Goal: Information Seeking & Learning: Learn about a topic

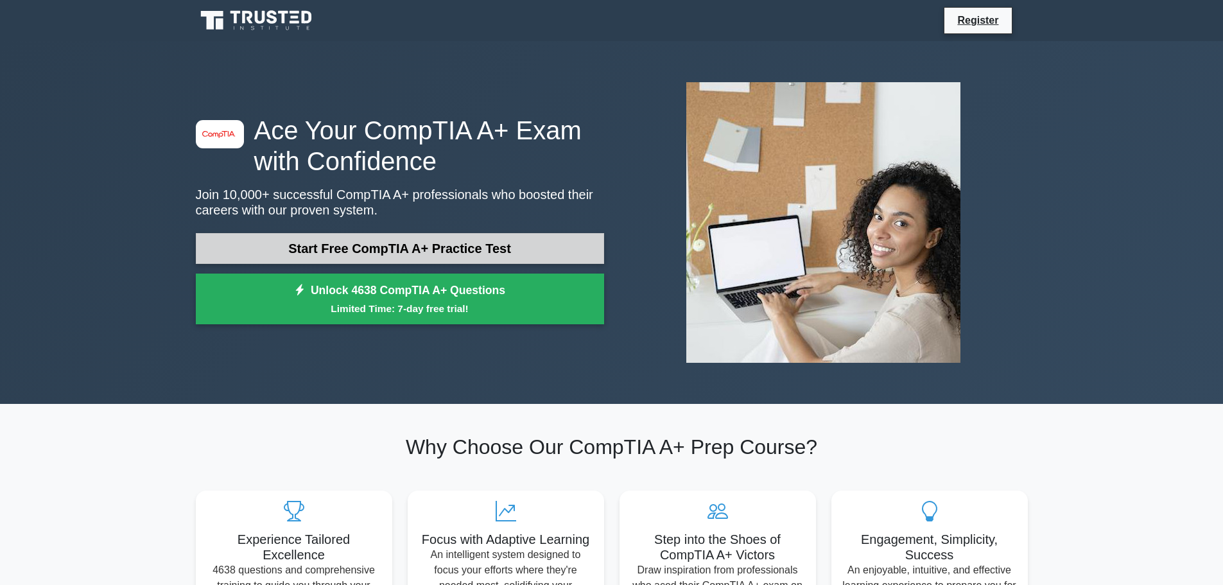
click at [469, 248] on link "Start Free CompTIA A+ Practice Test" at bounding box center [400, 248] width 408 height 31
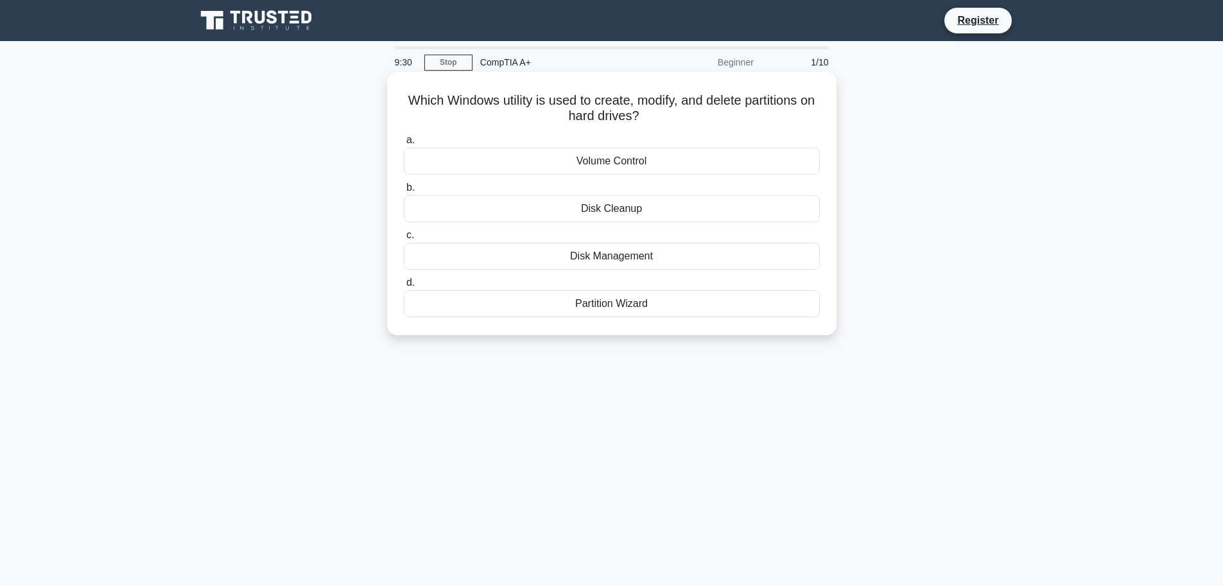
click at [617, 210] on div "Disk Cleanup" at bounding box center [612, 208] width 416 height 27
click at [404, 192] on input "b. Disk Cleanup" at bounding box center [404, 188] width 0 height 8
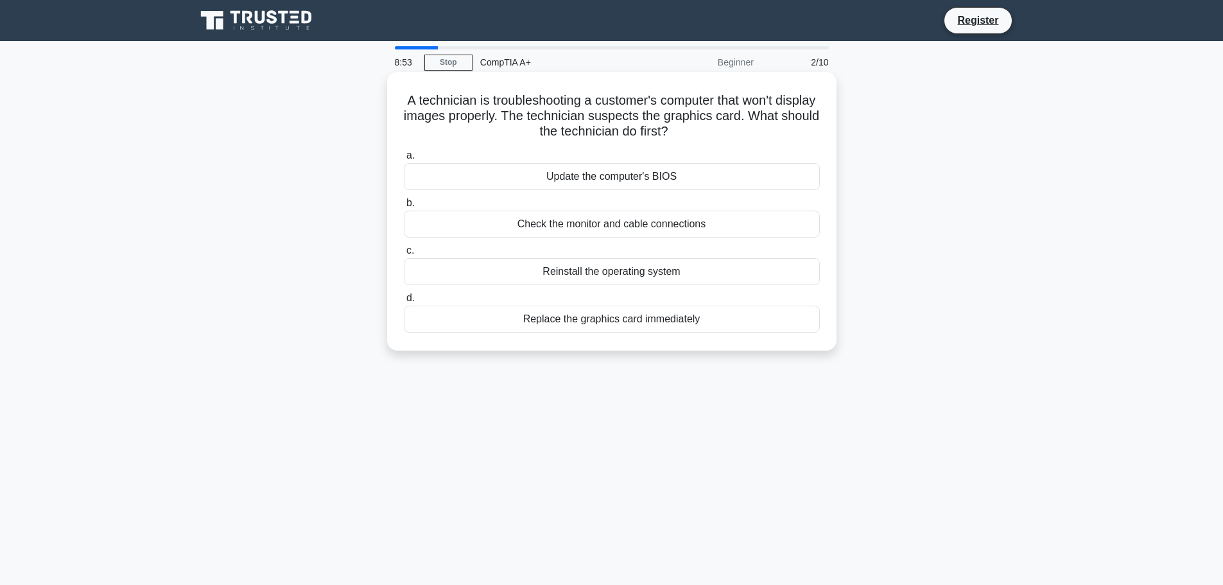
click at [643, 227] on div "Check the monitor and cable connections" at bounding box center [612, 224] width 416 height 27
click at [404, 207] on input "b. Check the monitor and cable connections" at bounding box center [404, 203] width 0 height 8
click at [601, 180] on div "Ask for a pay raise" at bounding box center [612, 176] width 416 height 27
click at [404, 160] on input "a. Ask for a pay raise" at bounding box center [404, 155] width 0 height 8
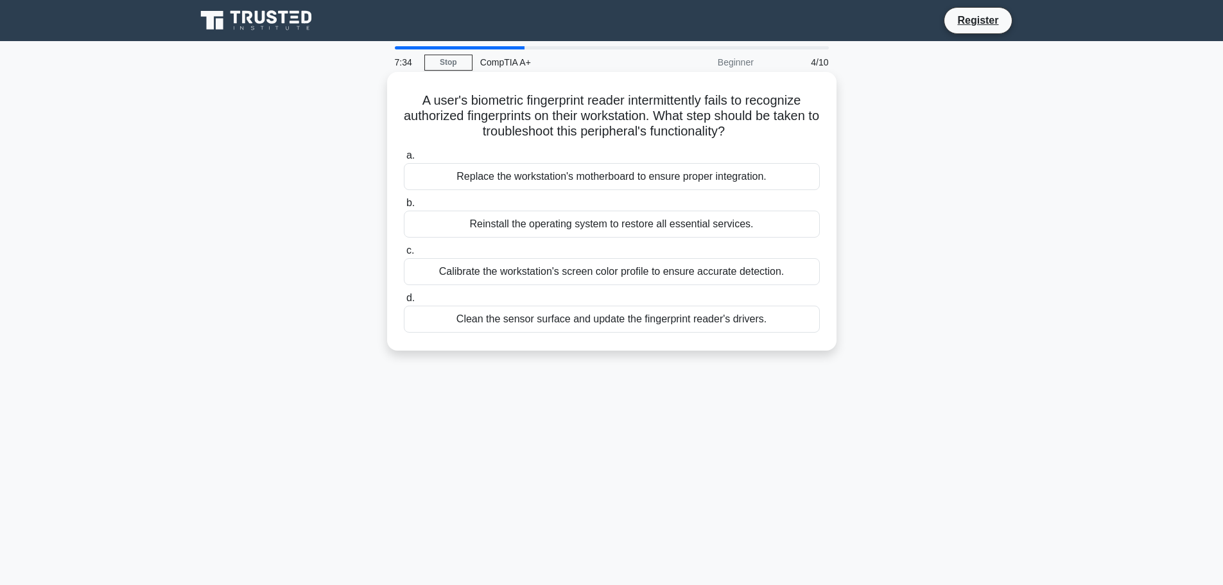
click at [567, 319] on div "Clean the sensor surface and update the fingerprint reader's drivers." at bounding box center [612, 319] width 416 height 27
click at [404, 302] on input "d. Clean the sensor surface and update the fingerprint reader's drivers." at bounding box center [404, 298] width 0 height 8
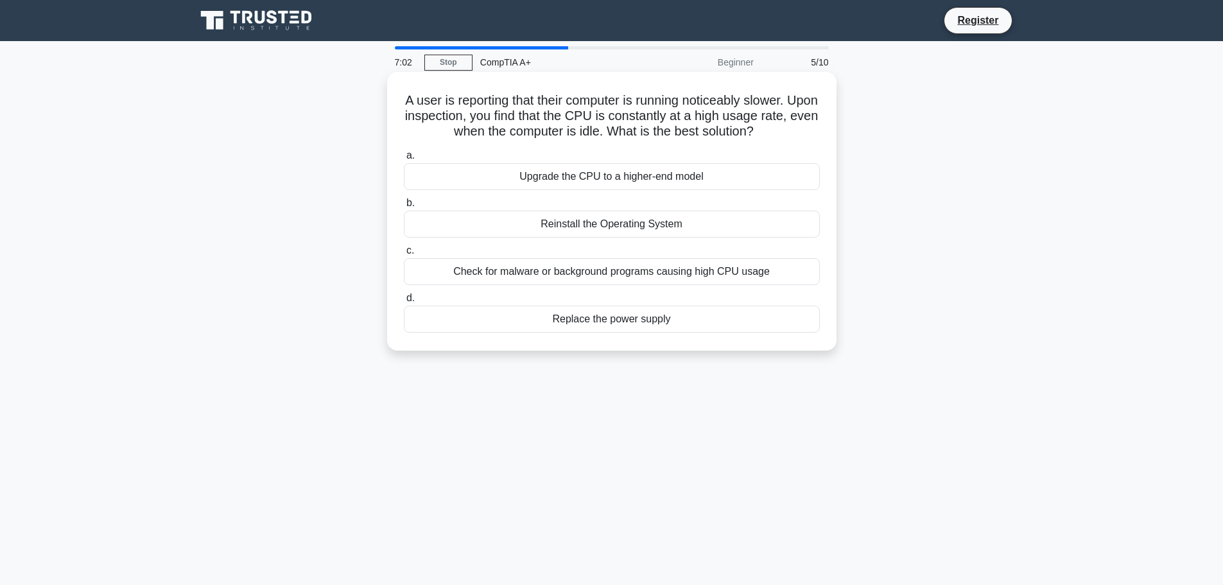
click at [558, 173] on div "Upgrade the CPU to a higher-end model" at bounding box center [612, 176] width 416 height 27
click at [404, 160] on input "a. Upgrade the CPU to a higher-end model" at bounding box center [404, 155] width 0 height 8
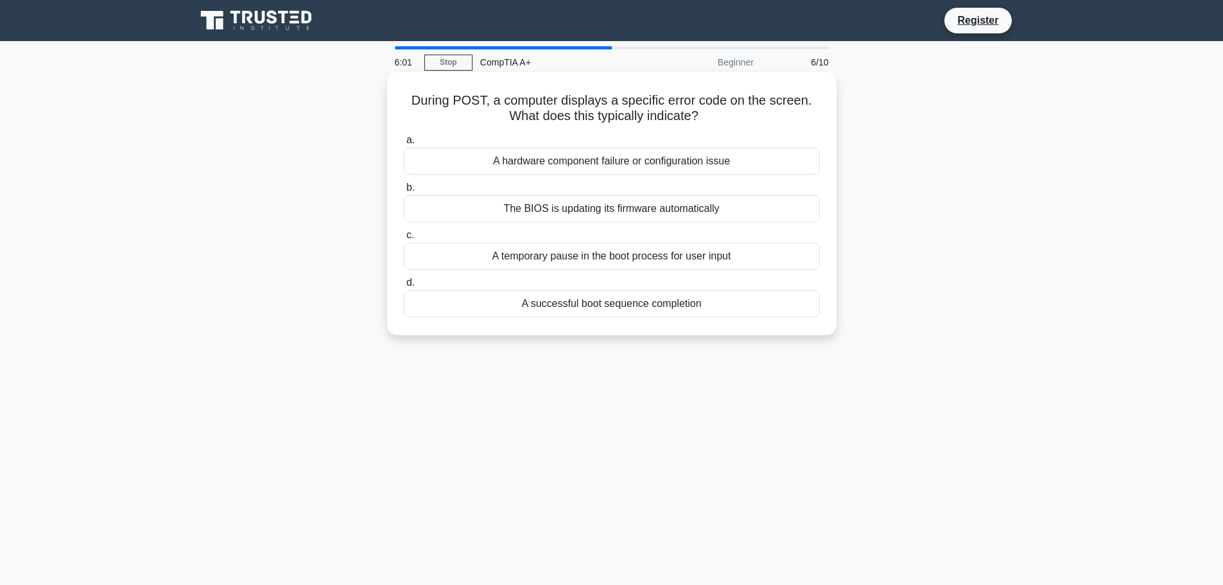
click at [589, 168] on div "A hardware component failure or configuration issue" at bounding box center [612, 161] width 416 height 27
click at [404, 144] on input "a. A hardware component failure or configuration issue" at bounding box center [404, 140] width 0 height 8
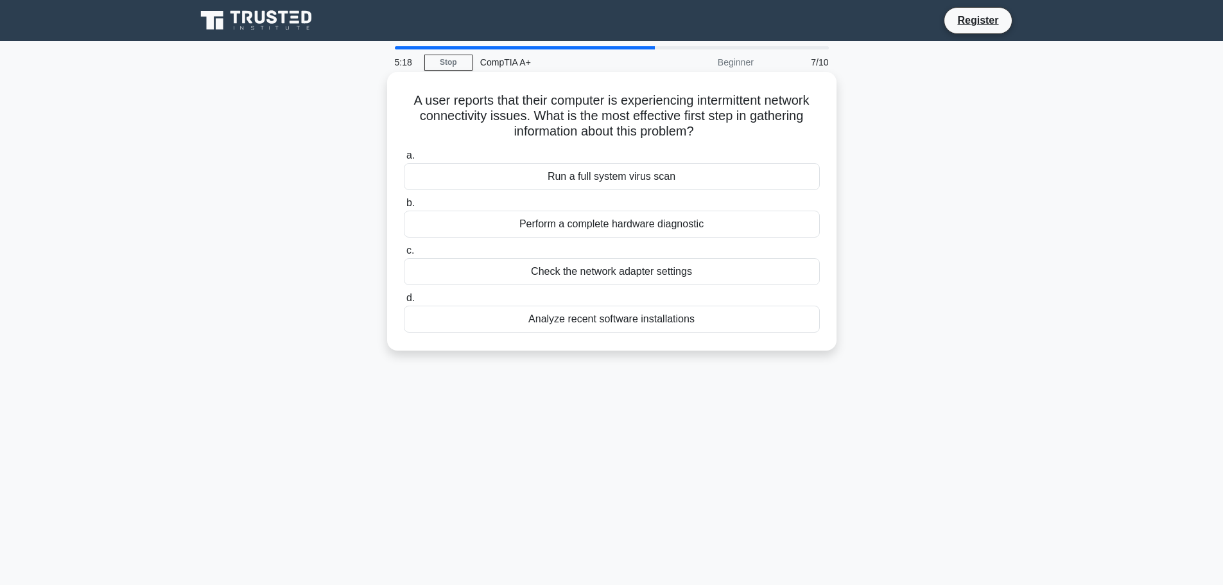
click at [562, 270] on div "Check the network adapter settings" at bounding box center [612, 271] width 416 height 27
click at [404, 255] on input "c. Check the network adapter settings" at bounding box center [404, 251] width 0 height 8
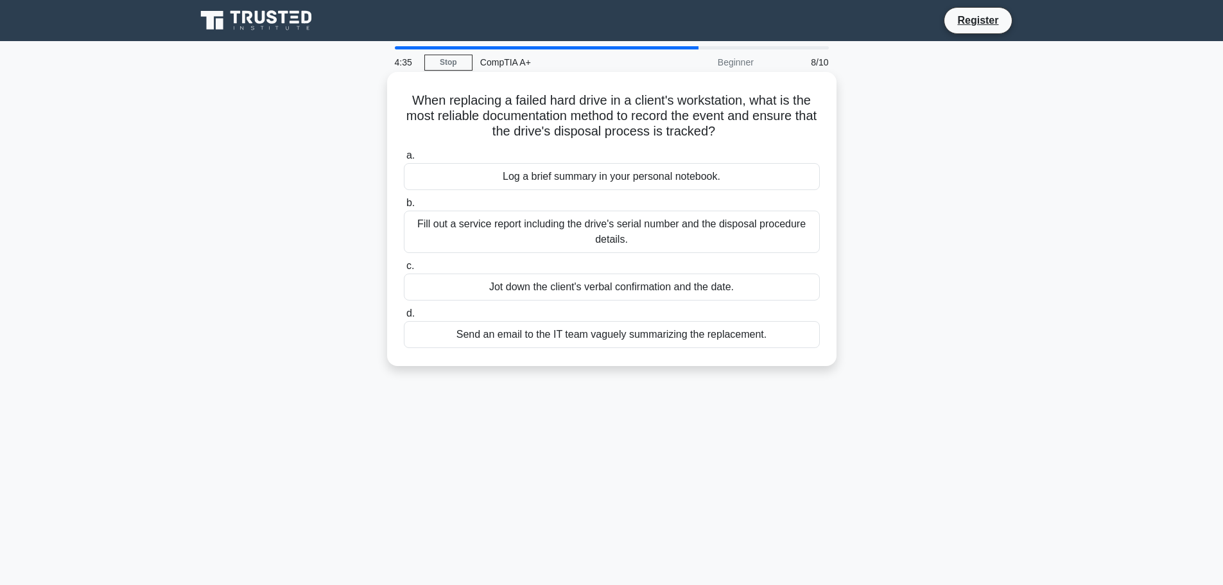
click at [505, 236] on div "Fill out a service report including the drive's serial number and the disposal …" at bounding box center [612, 232] width 416 height 42
click at [404, 207] on input "b. Fill out a service report including the drive's serial number and the dispos…" at bounding box center [404, 203] width 0 height 8
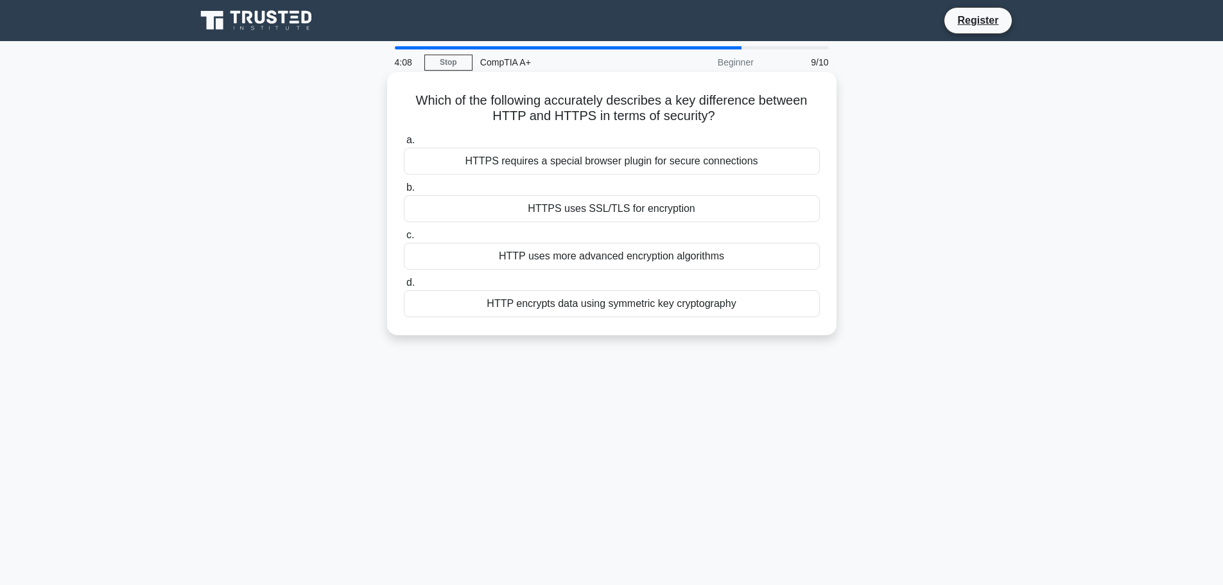
click at [679, 212] on div "HTTPS uses SSL/TLS for encryption" at bounding box center [612, 208] width 416 height 27
click at [404, 192] on input "b. HTTPS uses SSL/TLS for encryption" at bounding box center [404, 188] width 0 height 8
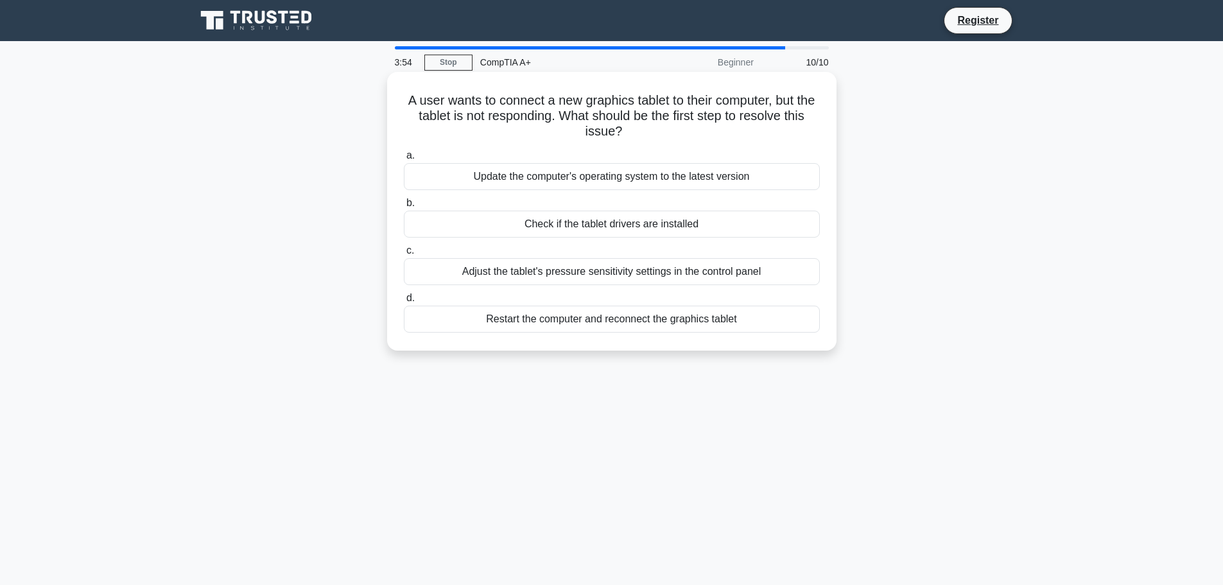
click at [600, 229] on div "Check if the tablet drivers are installed" at bounding box center [612, 224] width 416 height 27
click at [404, 207] on input "b. Check if the tablet drivers are installed" at bounding box center [404, 203] width 0 height 8
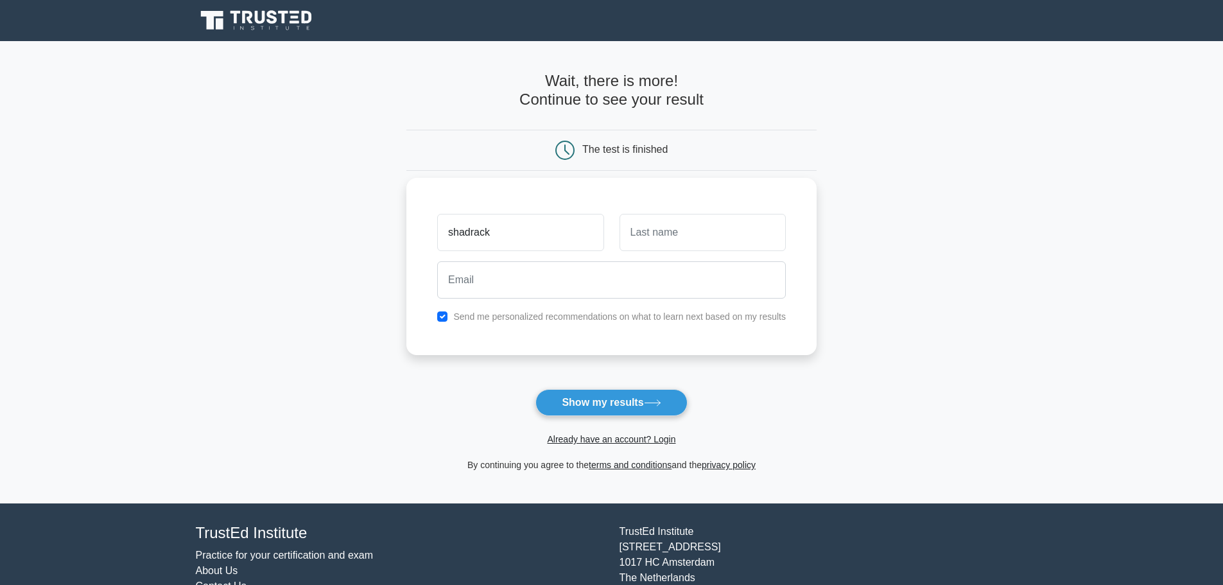
type input "shadrack"
click at [674, 230] on input "text" at bounding box center [702, 232] width 166 height 37
type input "w"
type input "ekwar"
click at [506, 280] on input "email" at bounding box center [611, 279] width 349 height 37
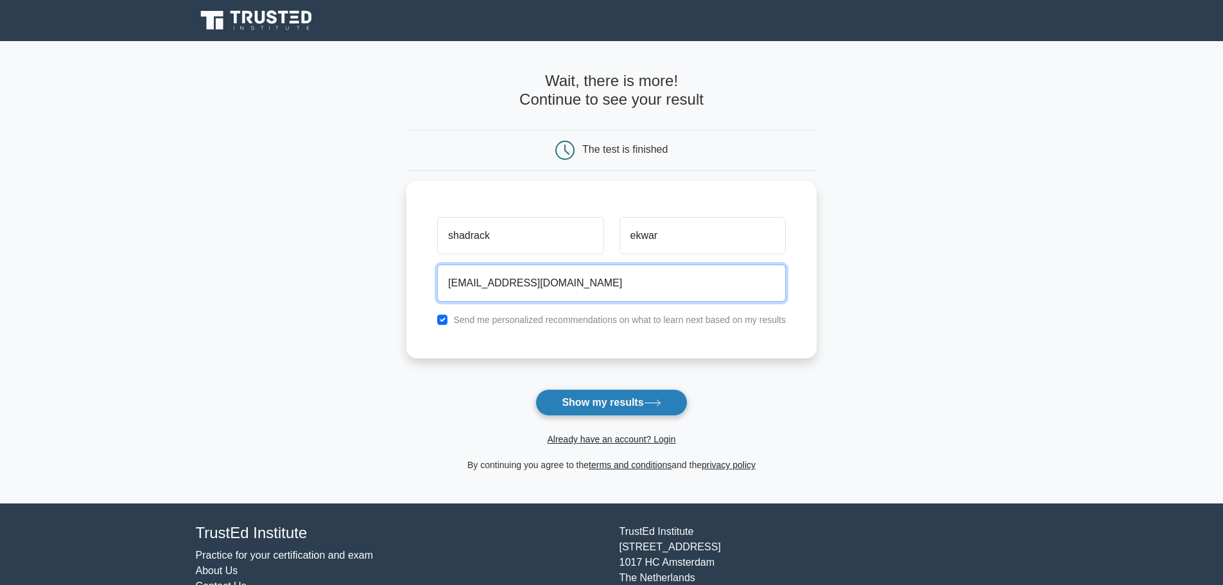
type input "shadrackmoru57@gmail.com"
click at [621, 407] on button "Show my results" at bounding box center [610, 402] width 151 height 27
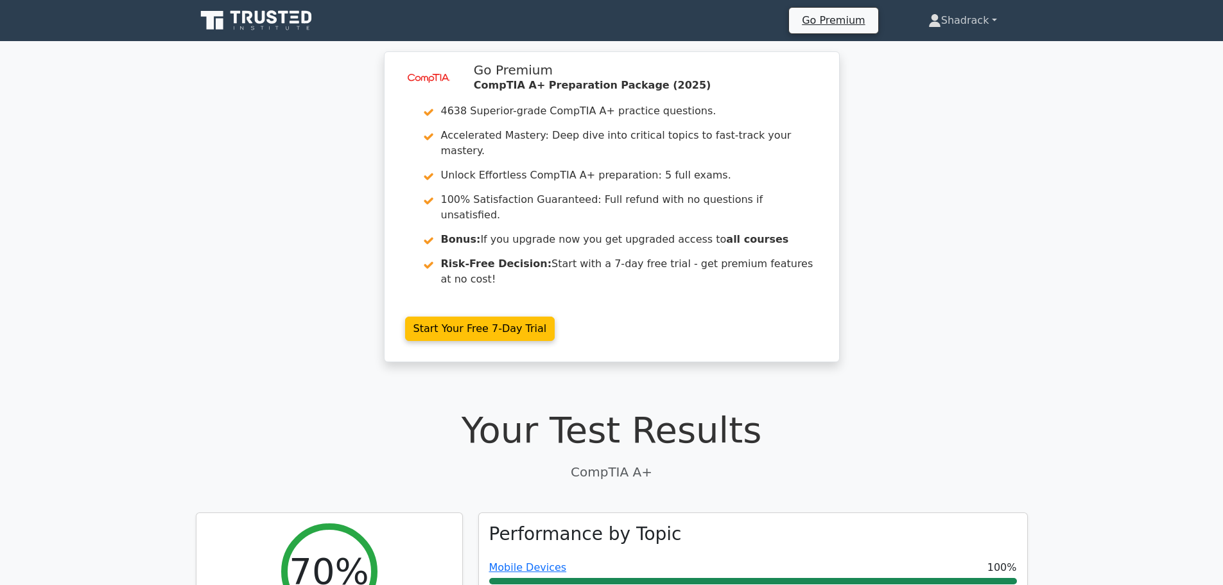
click at [986, 21] on link "Shadrack" at bounding box center [962, 21] width 130 height 26
click at [968, 53] on link "Profile" at bounding box center [948, 50] width 101 height 21
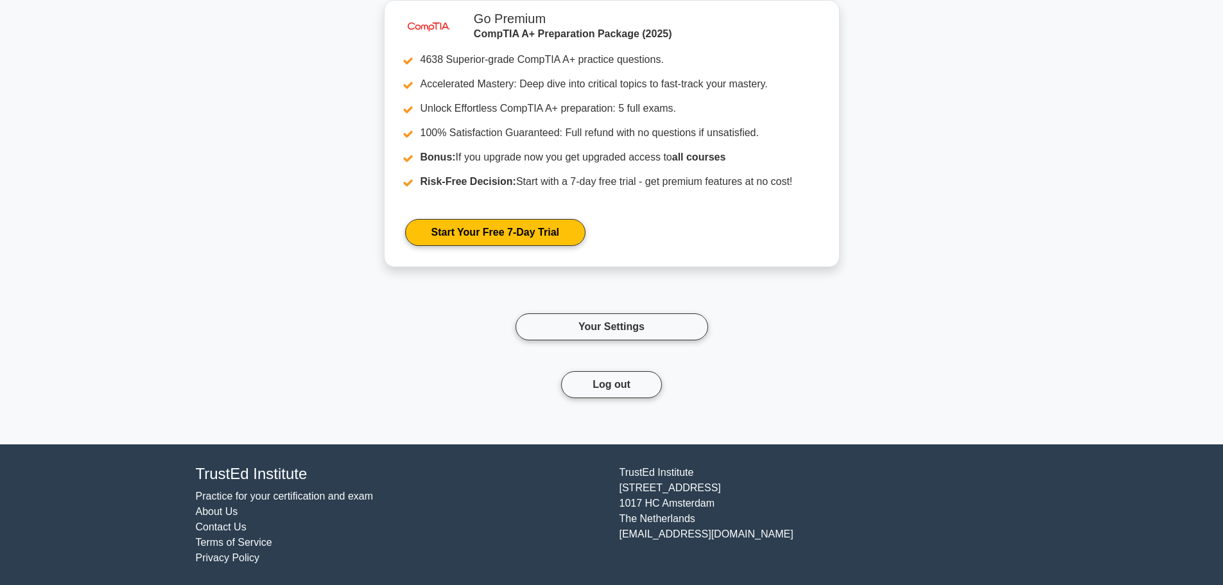
scroll to position [1214, 0]
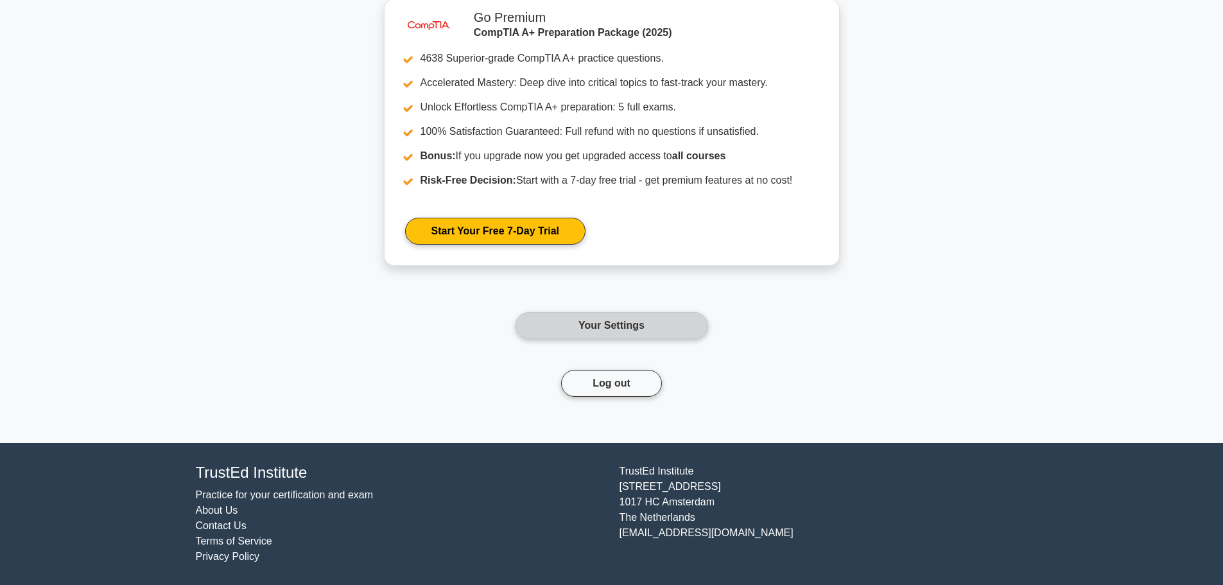
click at [643, 324] on link "Your Settings" at bounding box center [611, 325] width 193 height 27
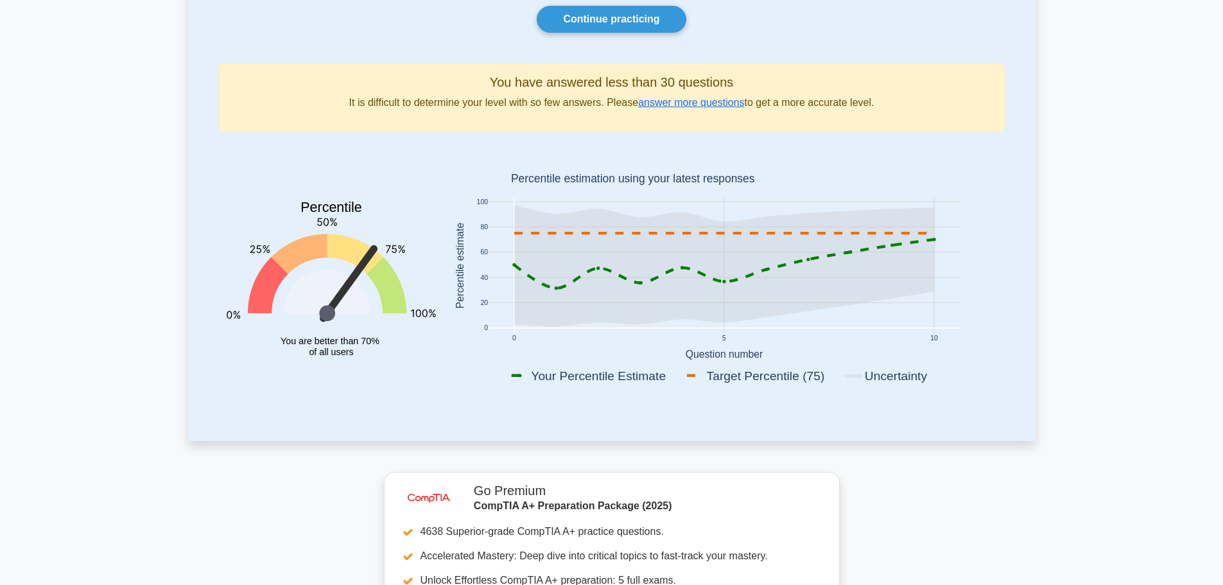
scroll to position [0, 0]
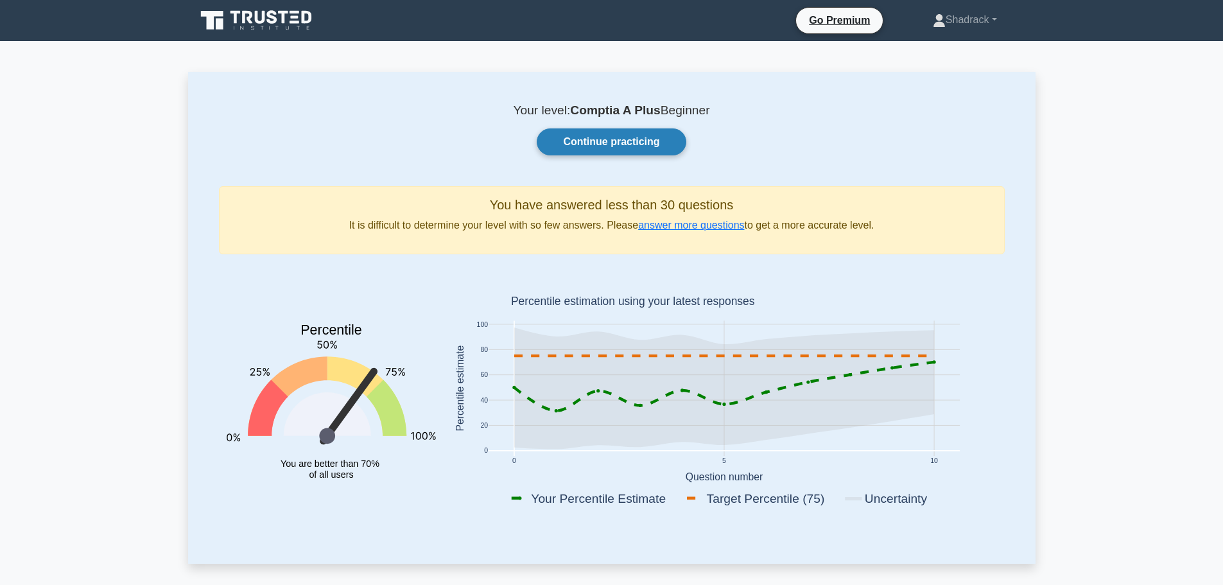
click at [625, 139] on link "Continue practicing" at bounding box center [611, 141] width 149 height 27
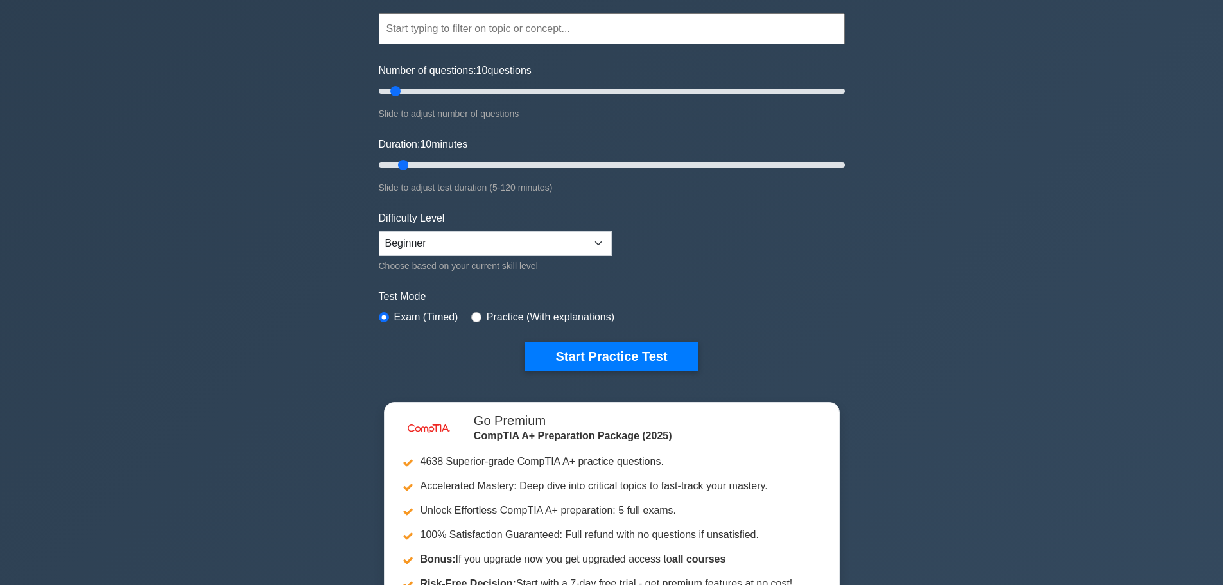
scroll to position [193, 0]
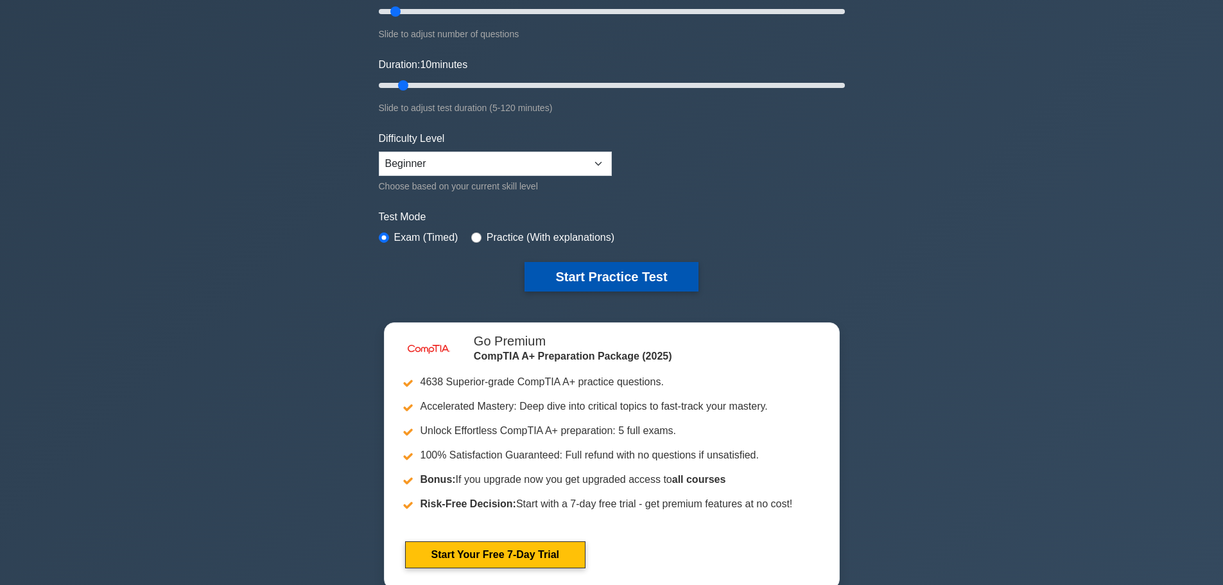
click at [621, 273] on button "Start Practice Test" at bounding box center [610, 277] width 173 height 30
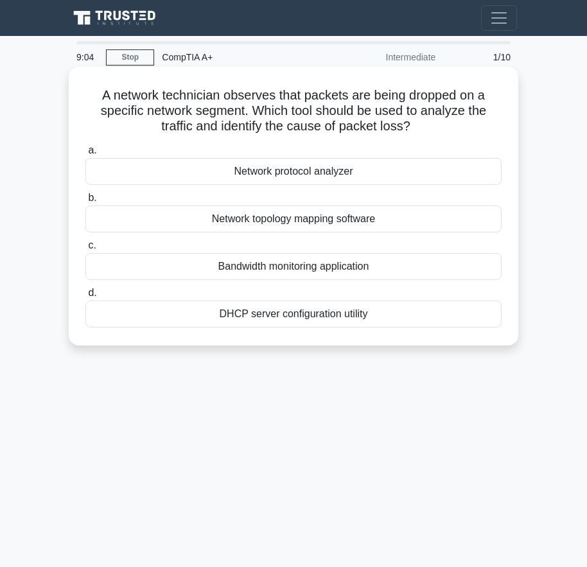
drag, startPoint x: 97, startPoint y: 91, endPoint x: 365, endPoint y: 308, distance: 345.0
click at [367, 313] on div "A network technician observes that packets are being dropped on a specific netw…" at bounding box center [293, 206] width 439 height 268
copy div "A network technician observes that packets are being dropped on a specific netw…"
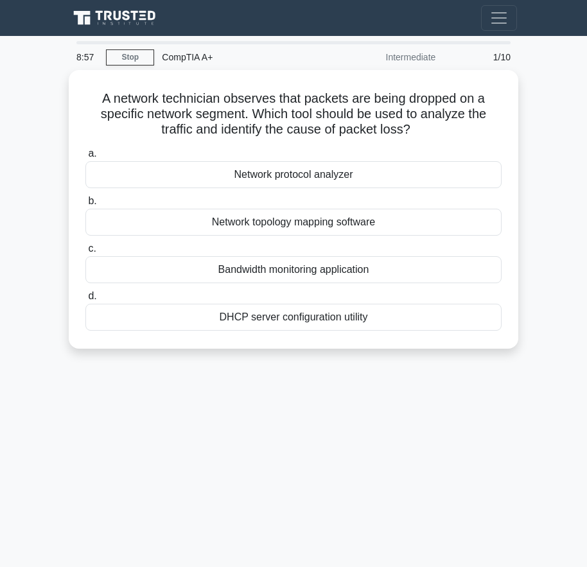
click at [368, 471] on div "8:57 Stop CompTIA A+ Intermediate 1/10 A network technician observes that packe…" at bounding box center [293, 362] width 462 height 642
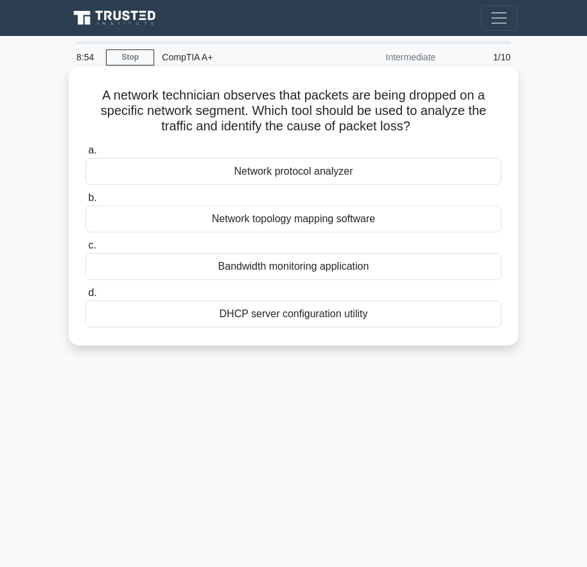
click at [385, 172] on div "Network protocol analyzer" at bounding box center [293, 171] width 416 height 27
click at [85, 155] on input "a. Network protocol analyzer" at bounding box center [85, 150] width 0 height 8
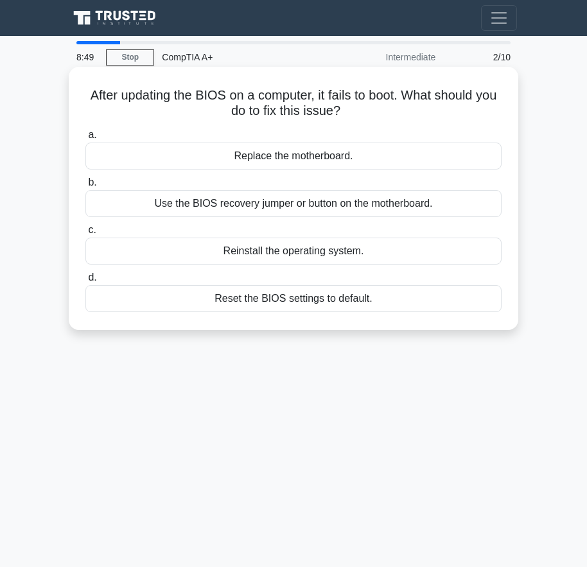
drag, startPoint x: 89, startPoint y: 87, endPoint x: 405, endPoint y: 307, distance: 385.5
click at [405, 307] on div "After updating the BIOS on a computer, it fails to boot. What should you do to …" at bounding box center [293, 198] width 439 height 253
copy div "After updating the BIOS on a computer, it fails to boot. What should you do to …"
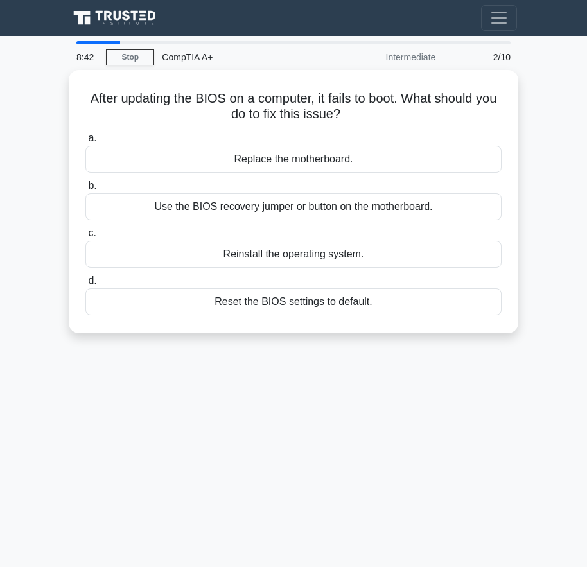
drag, startPoint x: 421, startPoint y: 431, endPoint x: 429, endPoint y: 424, distance: 10.0
click at [422, 432] on div "8:42 Stop CompTIA A+ Intermediate 2/10 After updating the BIOS on a computer, i…" at bounding box center [293, 362] width 462 height 642
click at [408, 440] on div "8:42 Stop CompTIA A+ Intermediate 2/10 After updating the BIOS on a computer, i…" at bounding box center [293, 362] width 462 height 642
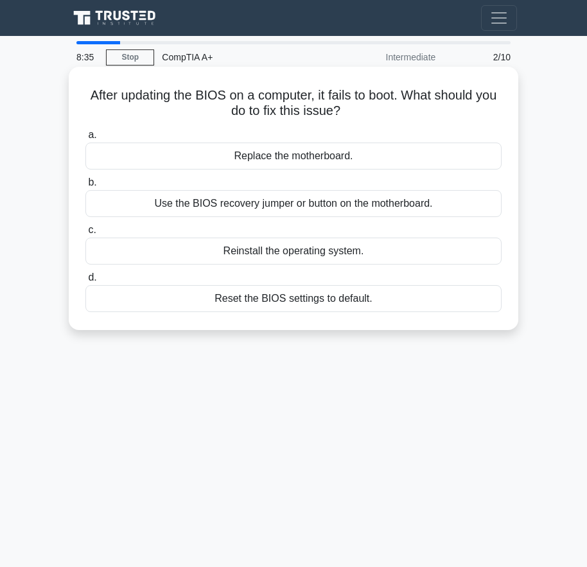
click at [270, 205] on div "Use the BIOS recovery jumper or button on the motherboard." at bounding box center [293, 203] width 416 height 27
click at [85, 187] on input "b. Use the BIOS recovery jumper or button on the motherboard." at bounding box center [85, 182] width 0 height 8
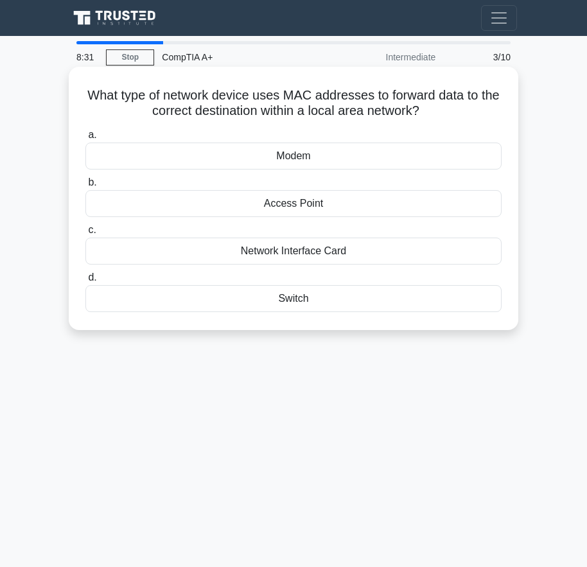
drag, startPoint x: 85, startPoint y: 87, endPoint x: 383, endPoint y: 309, distance: 370.7
click at [383, 309] on div "What type of network device uses MAC addresses to forward data to the correct d…" at bounding box center [293, 198] width 439 height 253
copy div "What type of network device uses MAC addresses to forward data to the correct d…"
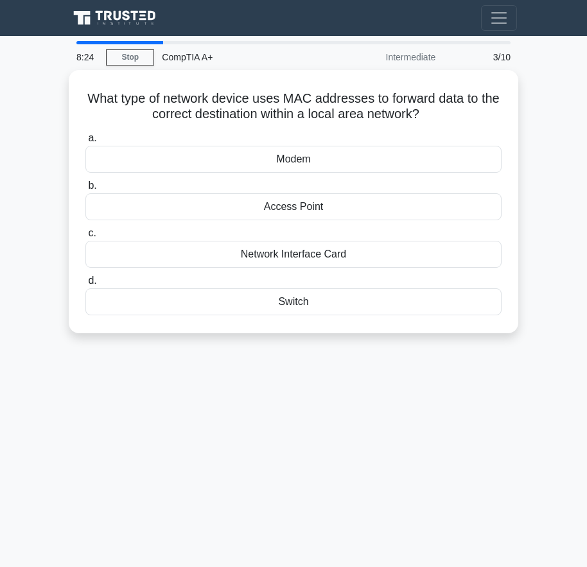
click at [308, 456] on div "8:24 Stop CompTIA A+ Intermediate 3/10 What type of network device uses MAC add…" at bounding box center [293, 362] width 462 height 642
click at [308, 455] on div "8:23 Stop CompTIA A+ Intermediate 3/10 What type of network device uses MAC add…" at bounding box center [293, 362] width 462 height 642
click at [309, 451] on div "8:23 Stop CompTIA A+ Intermediate 3/10 What type of network device uses MAC add…" at bounding box center [293, 362] width 462 height 642
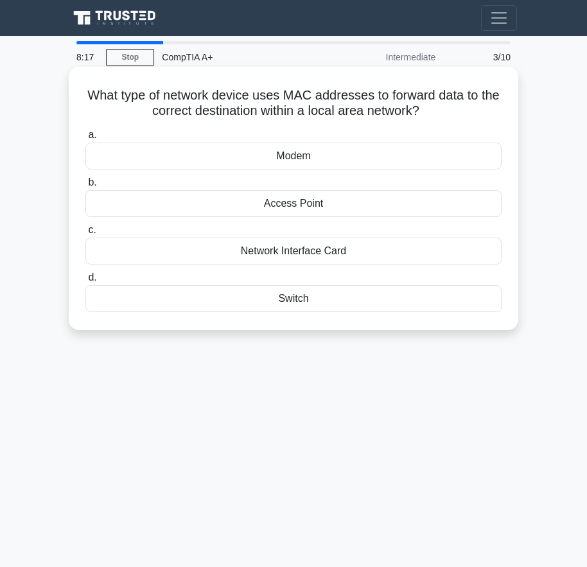
click at [406, 298] on div "Switch" at bounding box center [293, 298] width 416 height 27
click at [85, 282] on input "d. Switch" at bounding box center [85, 277] width 0 height 8
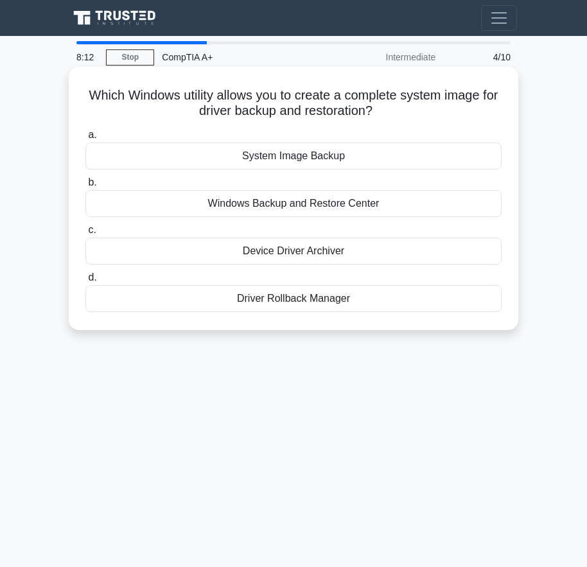
drag, startPoint x: 89, startPoint y: 84, endPoint x: 352, endPoint y: 302, distance: 341.5
click at [352, 302] on div "Which Windows utility allows you to create a complete system image for driver b…" at bounding box center [293, 198] width 439 height 253
copy div "Which Windows utility allows you to create a complete system image for driver b…"
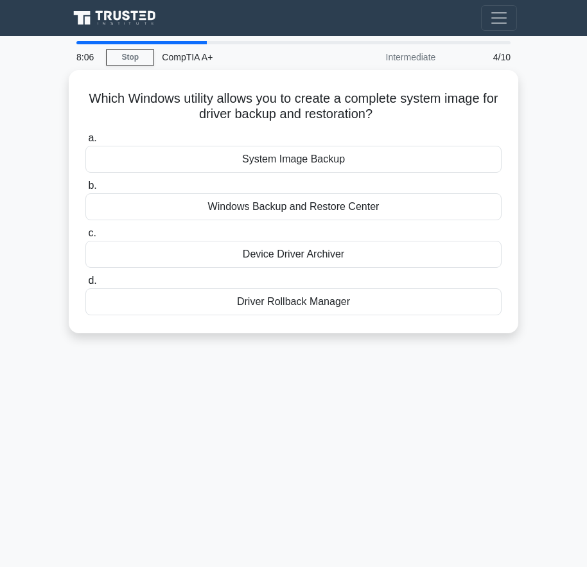
click at [356, 438] on div "8:06 Stop CompTIA A+ Intermediate 4/10 Which Windows utility allows you to crea…" at bounding box center [293, 362] width 462 height 642
click at [356, 438] on div "8:05 Stop CompTIA A+ Intermediate 4/10 Which Windows utility allows you to crea…" at bounding box center [293, 362] width 462 height 642
click at [356, 438] on div "8:04 Stop CompTIA A+ Intermediate 4/10 Which Windows utility allows you to crea…" at bounding box center [293, 362] width 462 height 642
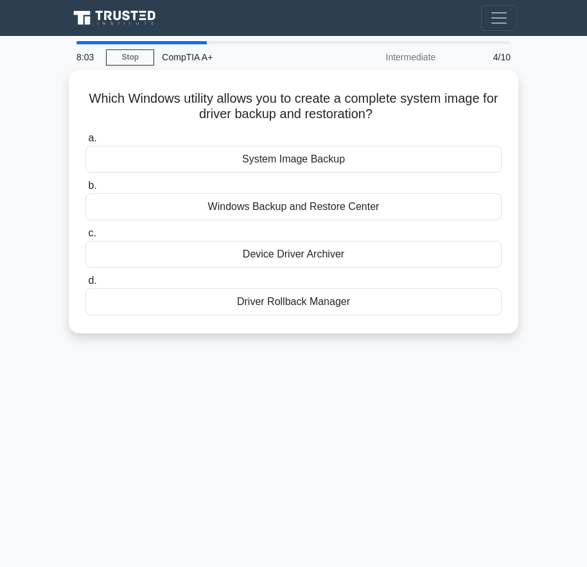
click at [354, 422] on div "8:03 Stop CompTIA A+ Intermediate 4/10 Which Windows utility allows you to crea…" at bounding box center [293, 362] width 462 height 642
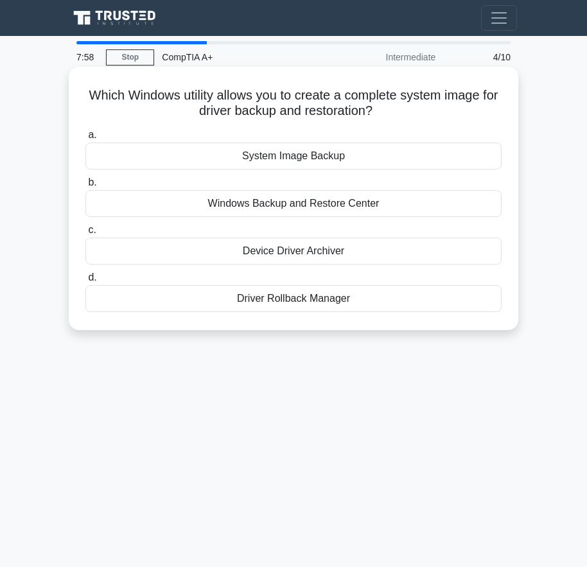
click at [359, 160] on div "System Image Backup" at bounding box center [293, 156] width 416 height 27
click at [85, 139] on input "a. System Image Backup" at bounding box center [85, 135] width 0 height 8
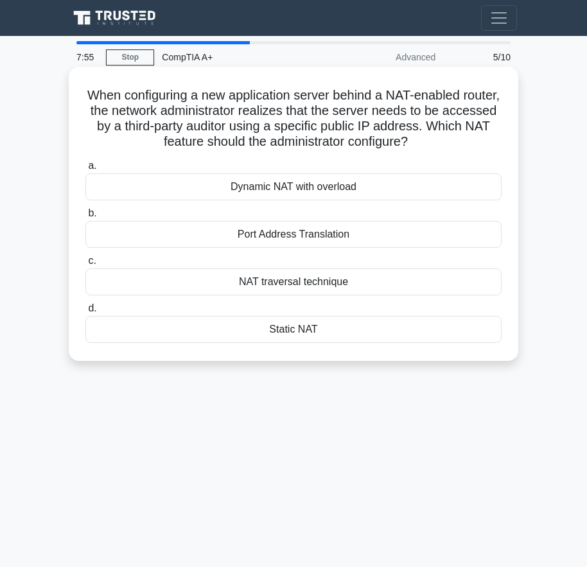
drag, startPoint x: 98, startPoint y: 89, endPoint x: 376, endPoint y: 338, distance: 373.6
click at [376, 338] on div "When configuring a new application server behind a NAT-enabled router, the netw…" at bounding box center [293, 214] width 439 height 284
copy div "When configuring a new application server behind a NAT-enabled router, the netw…"
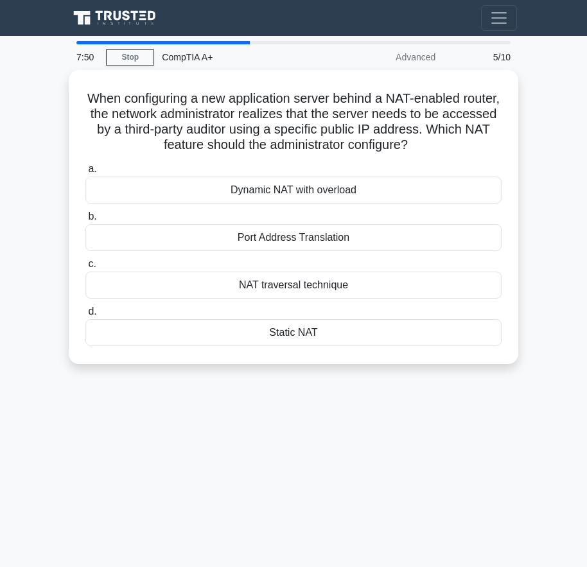
click at [413, 467] on div "7:50 Stop CompTIA A+ Advanced 5/10 When configuring a new application server be…" at bounding box center [293, 362] width 462 height 642
click at [413, 467] on div "7:49 Stop CompTIA A+ Advanced 5/10 When configuring a new application server be…" at bounding box center [293, 362] width 462 height 642
click at [415, 462] on div "7:49 Stop CompTIA A+ Advanced 5/10 When configuring a new application server be…" at bounding box center [293, 362] width 462 height 642
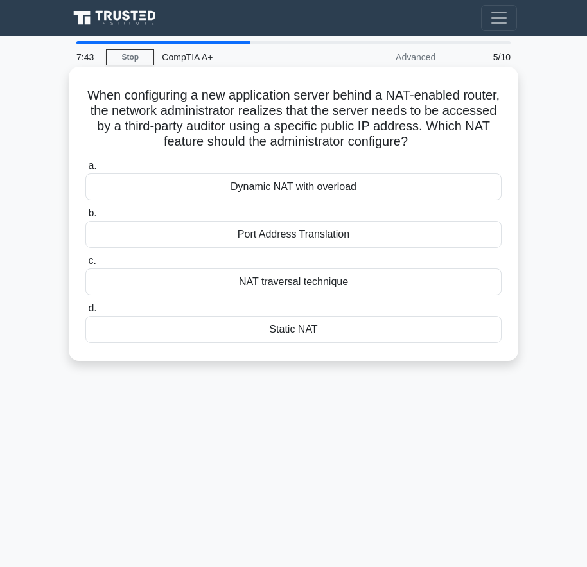
click at [300, 329] on div "Static NAT" at bounding box center [293, 329] width 416 height 27
click at [85, 313] on input "d. Static NAT" at bounding box center [85, 308] width 0 height 8
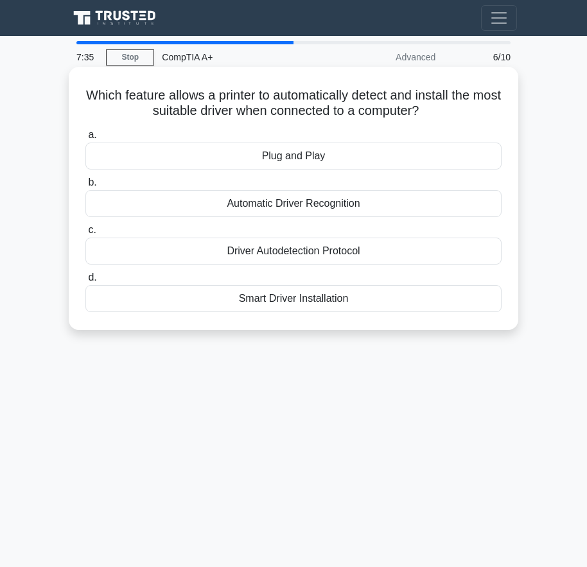
drag, startPoint x: 91, startPoint y: 89, endPoint x: 367, endPoint y: 315, distance: 356.3
click at [377, 316] on div "Which feature allows a printer to automatically detect and install the most sui…" at bounding box center [293, 198] width 439 height 253
copy div "Which feature allows a printer to automatically detect and install the most sui…"
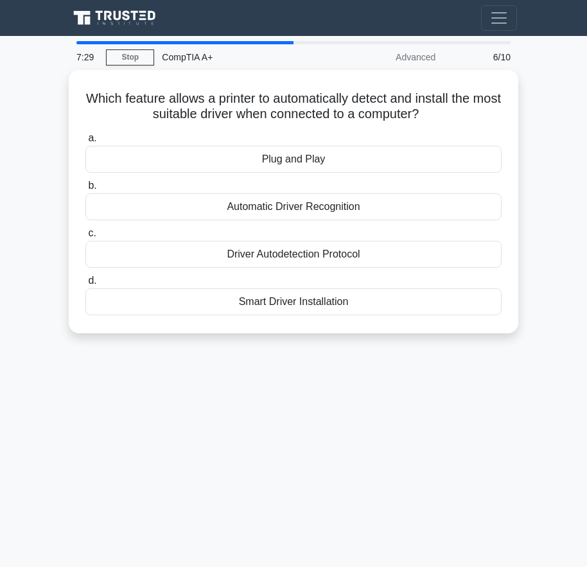
click at [354, 377] on div "7:29 Stop CompTIA A+ Advanced 6/10 Which feature allows a printer to automatica…" at bounding box center [293, 362] width 462 height 642
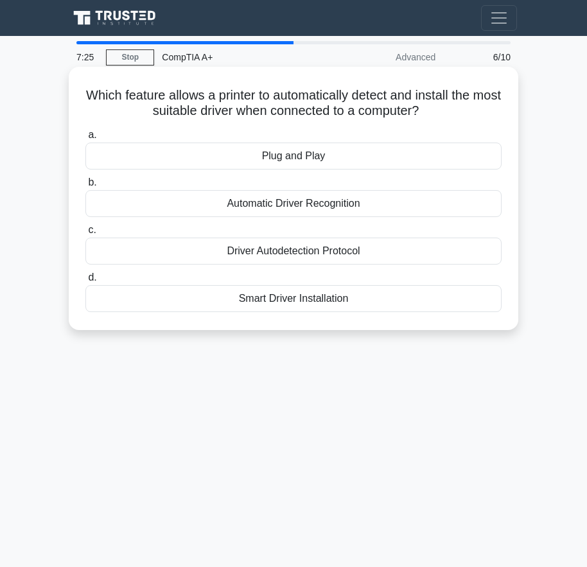
click at [370, 159] on div "Plug and Play" at bounding box center [293, 156] width 416 height 27
click at [85, 139] on input "a. Plug and Play" at bounding box center [85, 135] width 0 height 8
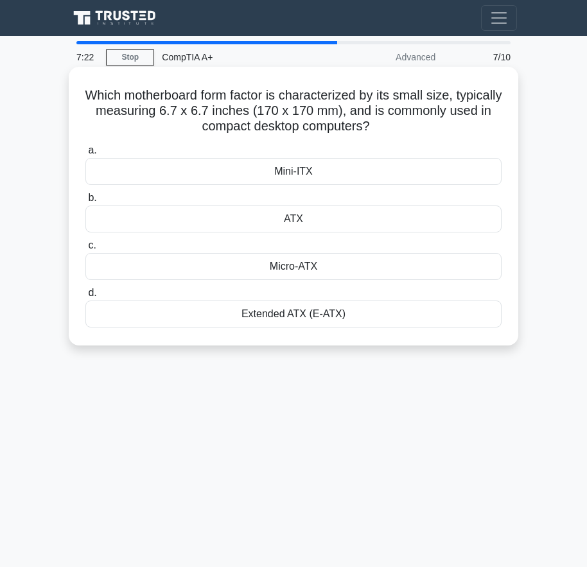
drag, startPoint x: 108, startPoint y: 91, endPoint x: 394, endPoint y: 327, distance: 371.2
click at [394, 327] on div "Which motherboard form factor is characterized by its small size, typically mea…" at bounding box center [293, 206] width 439 height 268
copy div "Which motherboard form factor is characterized by its small size, typically mea…"
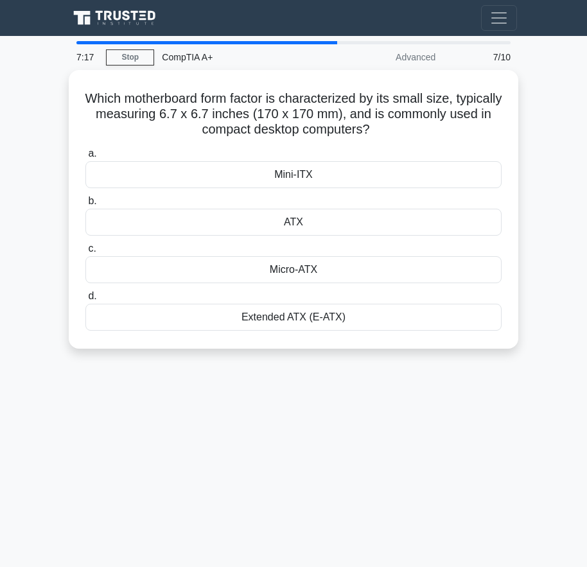
click at [321, 438] on div "7:17 Stop CompTIA A+ Advanced 7/10 Which motherboard form factor is characteriz…" at bounding box center [293, 362] width 462 height 642
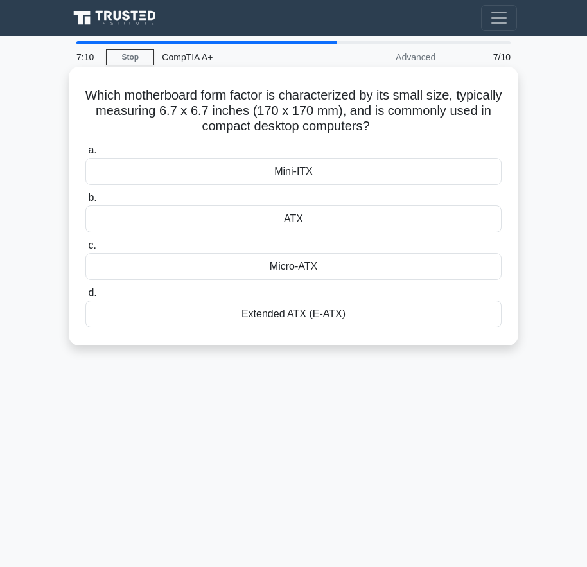
click at [393, 159] on div "Mini-ITX" at bounding box center [293, 171] width 416 height 27
click at [85, 155] on input "a. Mini-ITX" at bounding box center [85, 150] width 0 height 8
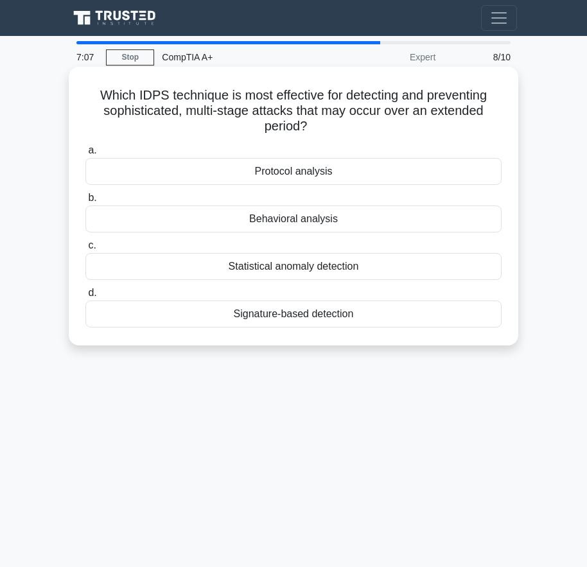
drag, startPoint x: 141, startPoint y: 114, endPoint x: 385, endPoint y: 330, distance: 326.0
click at [385, 332] on div "Which IDPS technique is most effective for detecting and preventing sophisticat…" at bounding box center [293, 206] width 439 height 268
copy div "Which IDPS technique is most effective for detecting and preventing sophisticat…"
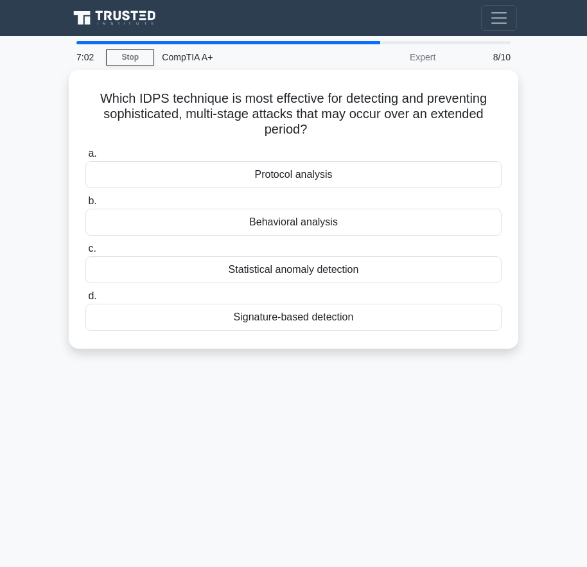
click at [434, 456] on div "7:02 Stop CompTIA A+ Expert 8/10 Which IDPS technique is most effective for det…" at bounding box center [293, 362] width 462 height 642
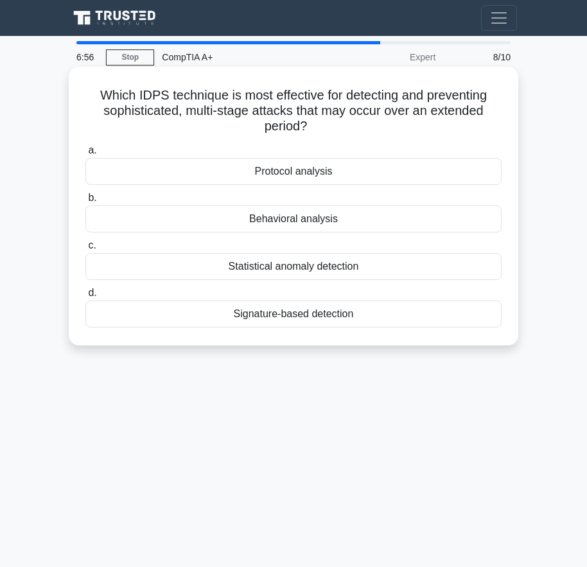
click at [357, 222] on div "Behavioral analysis" at bounding box center [293, 218] width 416 height 27
click at [85, 202] on input "b. Behavioral analysis" at bounding box center [85, 198] width 0 height 8
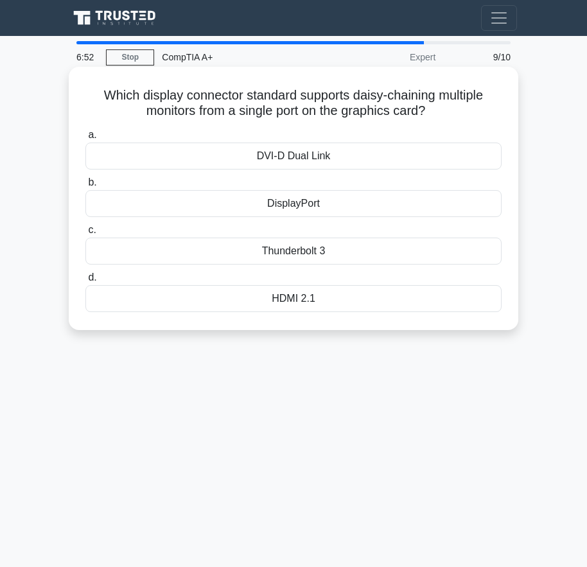
drag, startPoint x: 98, startPoint y: 89, endPoint x: 375, endPoint y: 327, distance: 365.5
click at [375, 327] on div "Which display connector standard supports daisy-chaining multiple monitors from…" at bounding box center [293, 198] width 449 height 263
copy div "Which display connector standard supports daisy-chaining multiple monitors from…"
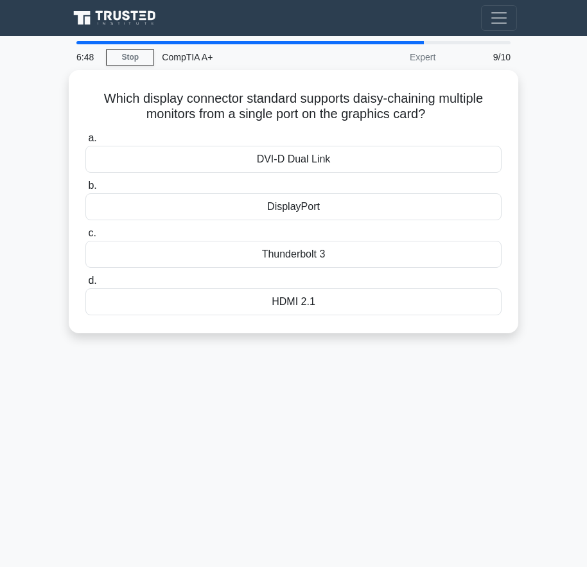
click at [179, 412] on div "6:48 Stop CompTIA A+ Expert 9/10 Which display connector standard supports dais…" at bounding box center [293, 362] width 462 height 642
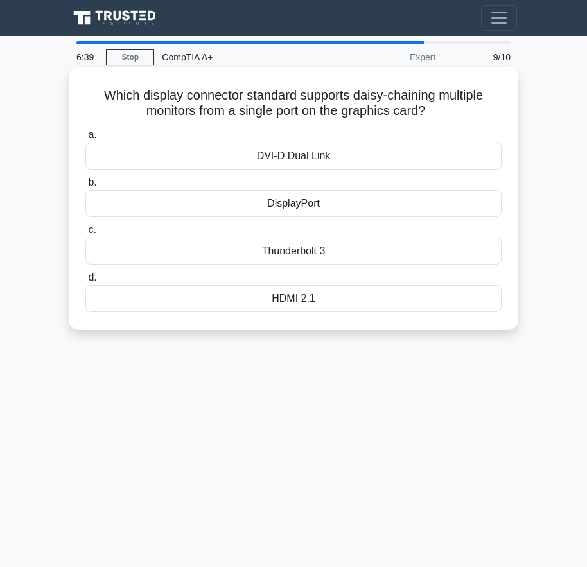
click at [395, 202] on div "DisplayPort" at bounding box center [293, 203] width 416 height 27
click at [85, 187] on input "b. DisplayPort" at bounding box center [85, 182] width 0 height 8
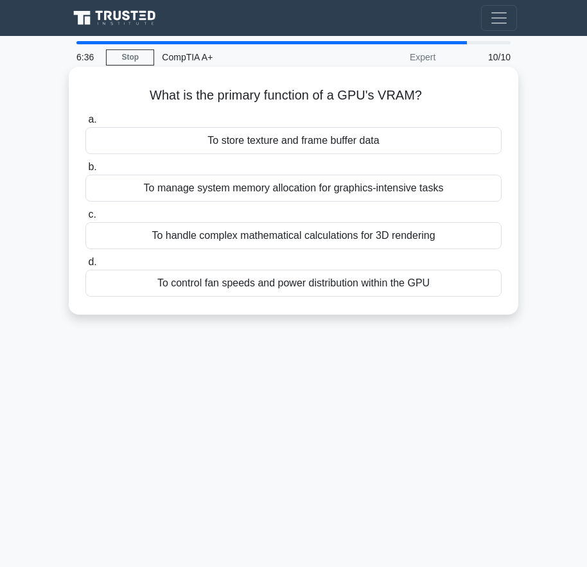
drag, startPoint x: 154, startPoint y: 89, endPoint x: 462, endPoint y: 315, distance: 382.5
click at [462, 315] on div "What is the primary function of a GPU's VRAM? .spinner_0XTQ{transform-origin:ce…" at bounding box center [293, 191] width 449 height 248
copy div "What is the primary function of a GPU's VRAM? .spinner_0XTQ{transform-origin:ce…"
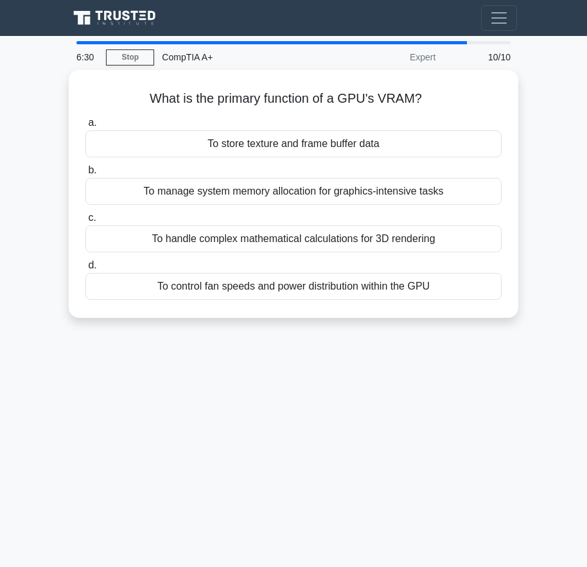
click at [413, 458] on div "6:30 Stop CompTIA A+ Expert 10/10 What is the primary function of a GPU's VRAM?…" at bounding box center [293, 362] width 462 height 642
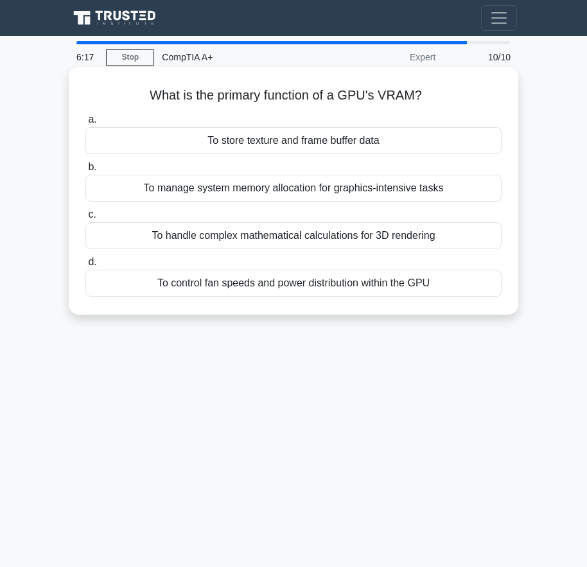
click at [329, 139] on div "To store texture and frame buffer data" at bounding box center [293, 140] width 416 height 27
click at [85, 124] on input "a. To store texture and frame buffer data" at bounding box center [85, 120] width 0 height 8
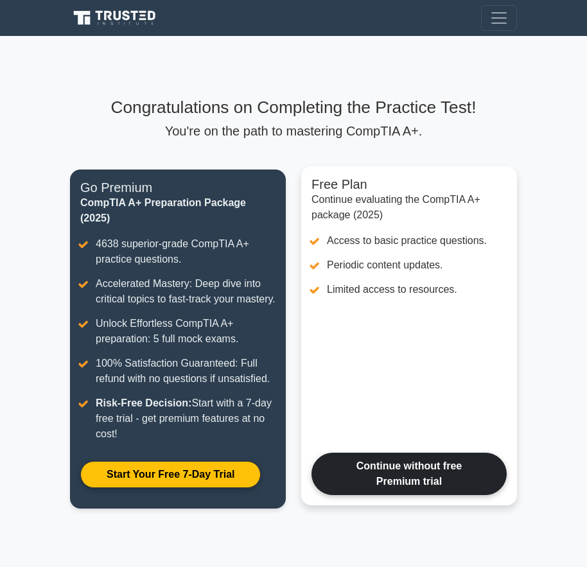
click at [425, 495] on link "Continue without free Premium trial" at bounding box center [408, 474] width 195 height 42
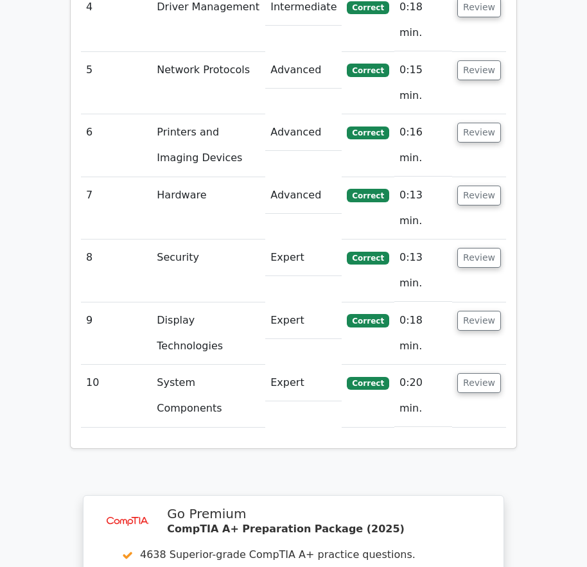
scroll to position [2048, 0]
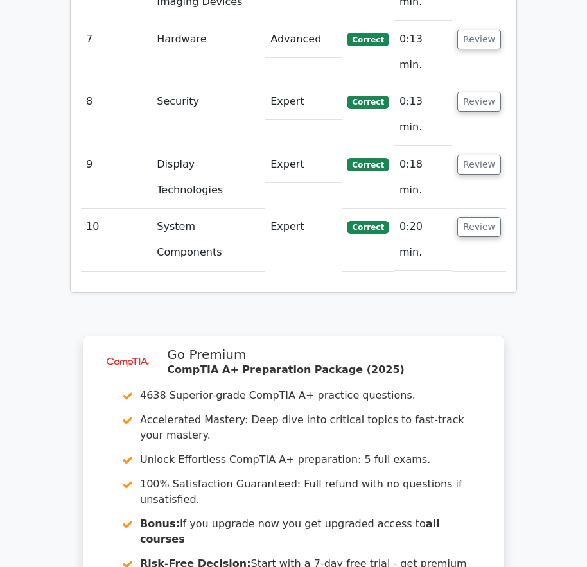
scroll to position [2305, 0]
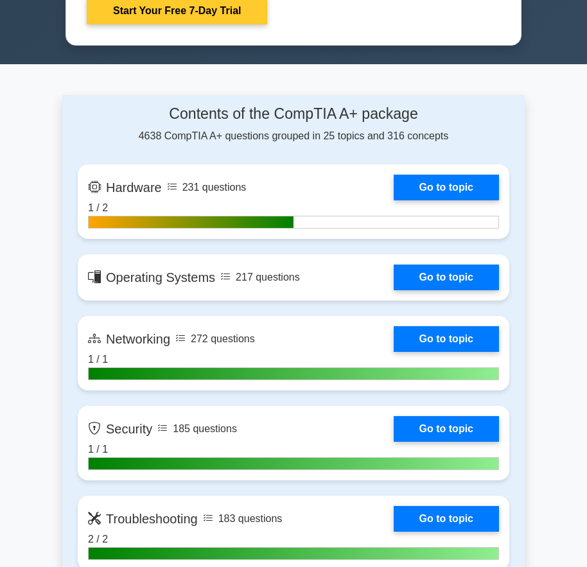
scroll to position [706, 0]
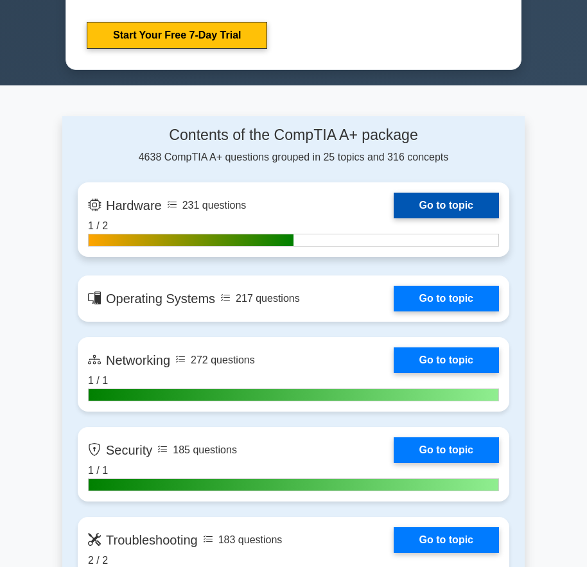
click at [472, 201] on link "Go to topic" at bounding box center [446, 206] width 105 height 26
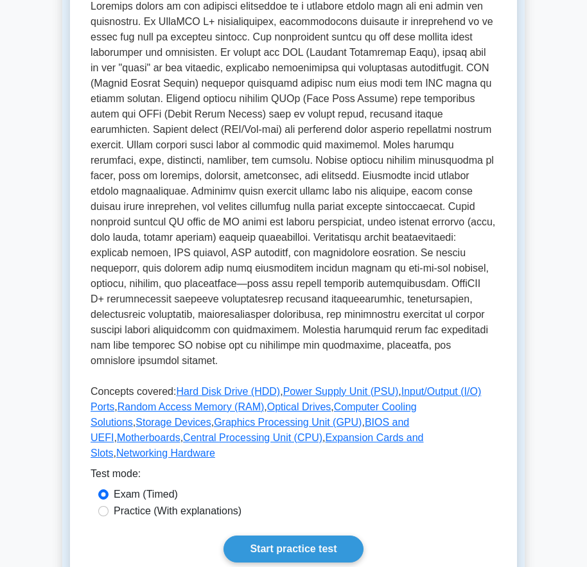
scroll to position [321, 0]
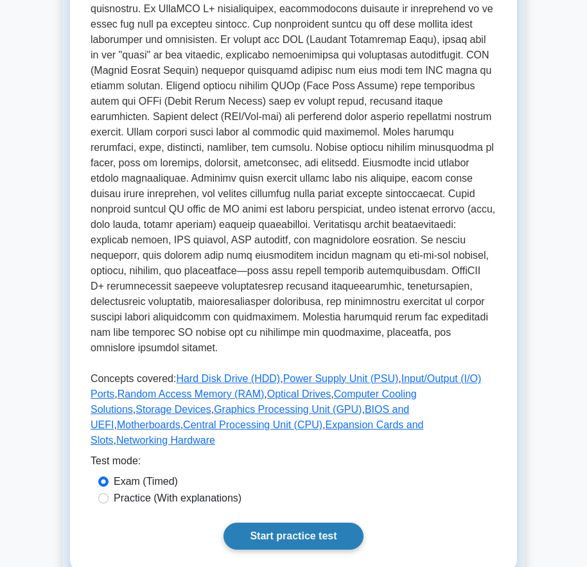
click at [271, 523] on link "Start practice test" at bounding box center [292, 536] width 139 height 27
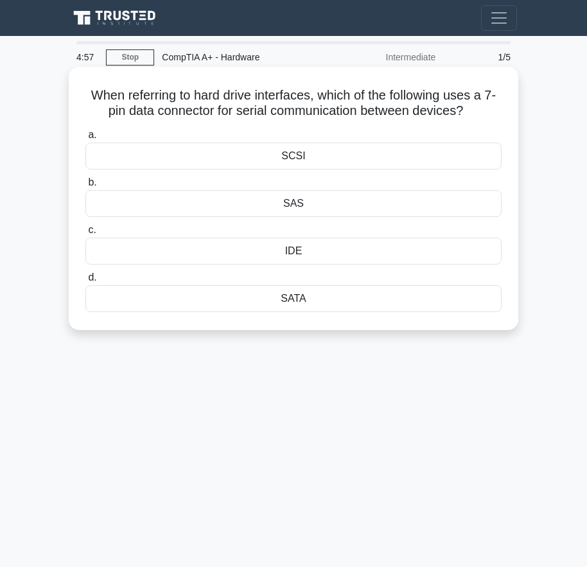
drag, startPoint x: 91, startPoint y: 85, endPoint x: 347, endPoint y: 314, distance: 343.7
click at [347, 314] on div "When referring to hard drive interfaces, which of the following uses a 7-pin da…" at bounding box center [293, 198] width 439 height 253
copy div "When referring to hard drive interfaces, which of the following uses a 7-pin da…"
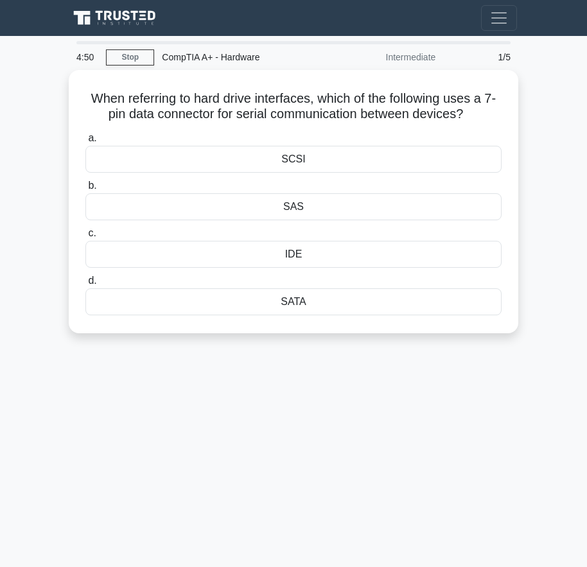
click at [516, 506] on div "4:50 Stop CompTIA A+ - Hardware Intermediate 1/5 When referring to hard drive i…" at bounding box center [293, 362] width 462 height 642
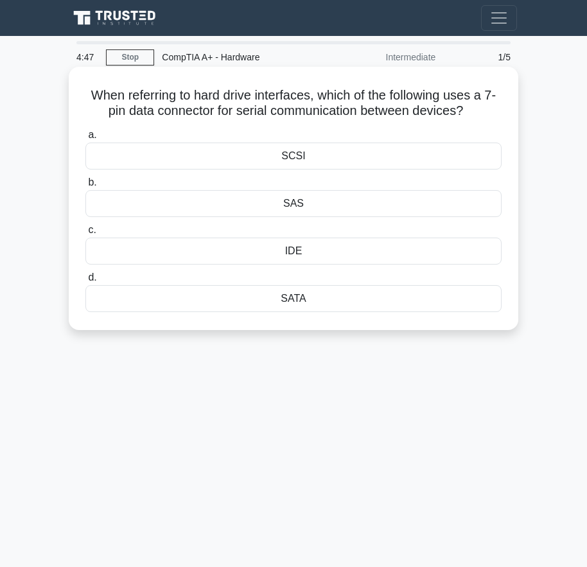
click at [349, 298] on div "SATA" at bounding box center [293, 298] width 416 height 27
click at [85, 282] on input "d. SATA" at bounding box center [85, 277] width 0 height 8
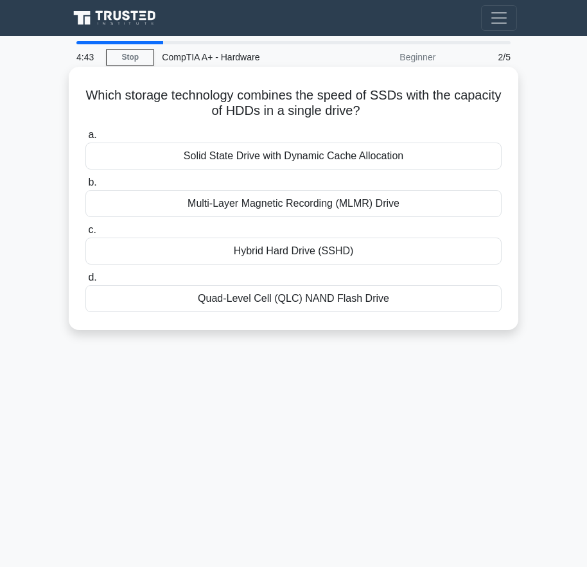
drag, startPoint x: 128, startPoint y: 97, endPoint x: 302, endPoint y: 255, distance: 234.9
click at [302, 255] on div "Which storage technology combines the speed of SSDs with the capacity of HDDs i…" at bounding box center [293, 198] width 439 height 253
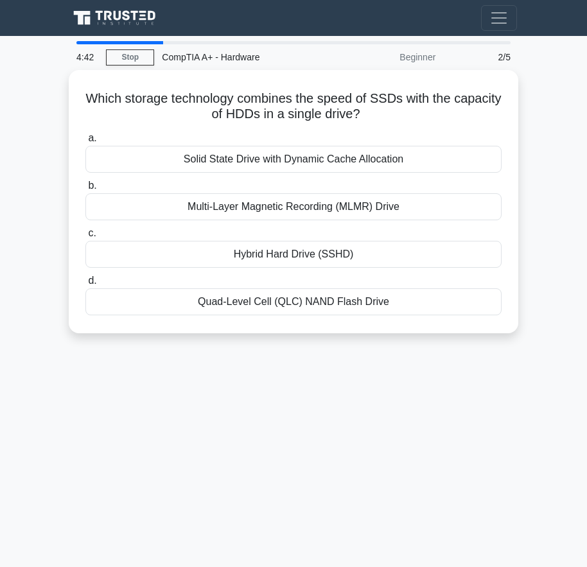
drag, startPoint x: 411, startPoint y: 428, endPoint x: 378, endPoint y: 377, distance: 60.2
click at [411, 420] on div "4:42 Stop CompTIA A+ - Hardware Beginner 2/5 Which storage technology combines …" at bounding box center [293, 362] width 462 height 642
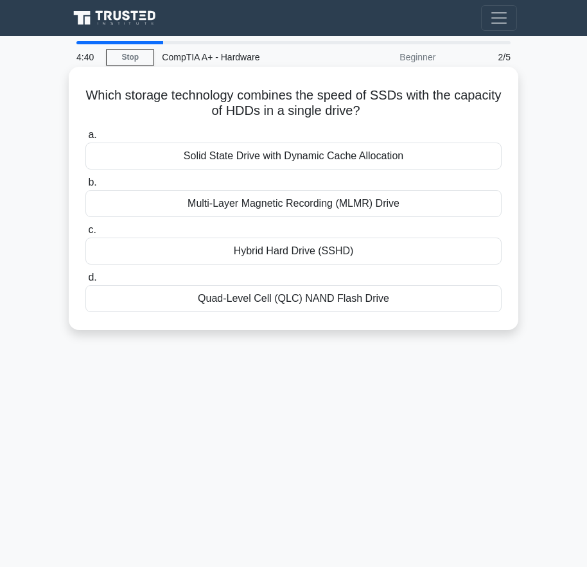
drag, startPoint x: 105, startPoint y: 89, endPoint x: 395, endPoint y: 326, distance: 374.1
click at [395, 326] on div "Which storage technology combines the speed of SSDs with the capacity of HDDs i…" at bounding box center [293, 198] width 449 height 263
copy div "Which storage technology combines the speed of SSDs with the capacity of HDDs i…"
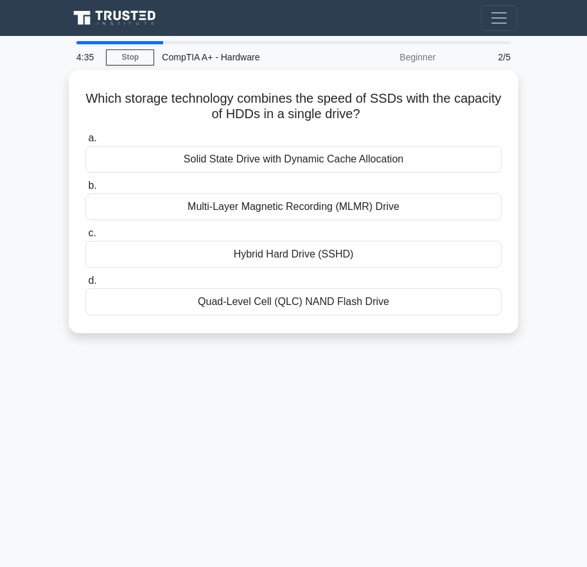
click at [300, 426] on div "4:35 Stop CompTIA A+ - Hardware Beginner 2/5 Which storage technology combines …" at bounding box center [293, 362] width 462 height 642
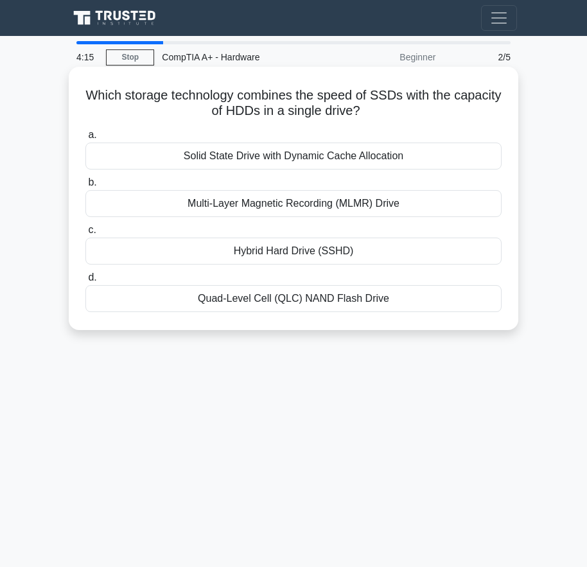
click at [350, 252] on div "Hybrid Hard Drive (SSHD)" at bounding box center [293, 251] width 416 height 27
click at [85, 234] on input "c. Hybrid Hard Drive (SSHD)" at bounding box center [85, 230] width 0 height 8
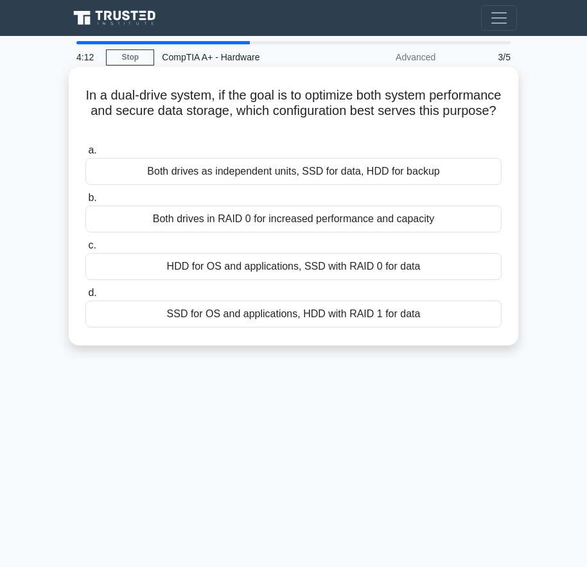
drag, startPoint x: 113, startPoint y: 87, endPoint x: 435, endPoint y: 318, distance: 396.5
click at [435, 318] on div "In a dual-drive system, if the goal is to optimize both system performance and …" at bounding box center [293, 206] width 439 height 268
copy div "In a dual-drive system, if the goal is to optimize both system performance and …"
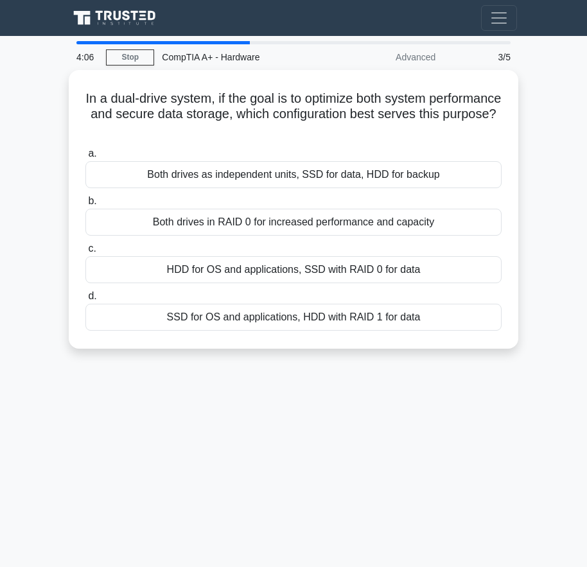
click at [309, 426] on div "4:06 Stop CompTIA A+ - Hardware Advanced 3/5 In a dual-drive system, if the goa…" at bounding box center [293, 362] width 462 height 642
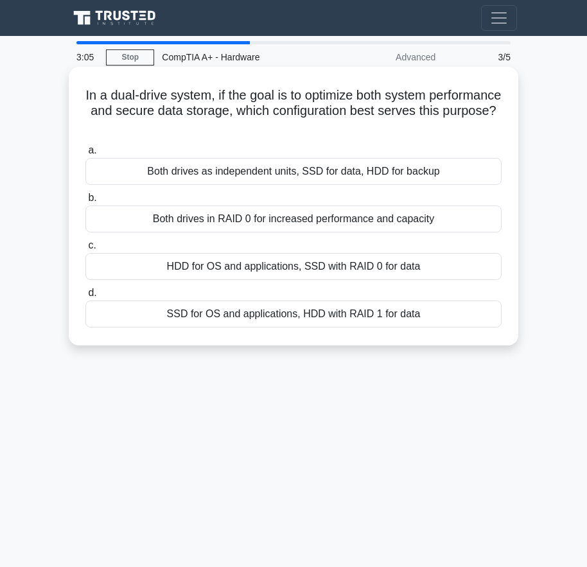
click at [372, 263] on div "HDD for OS and applications, SSD with RAID 0 for data" at bounding box center [293, 266] width 416 height 27
click at [85, 250] on input "c. HDD for OS and applications, SSD with RAID 0 for data" at bounding box center [85, 245] width 0 height 8
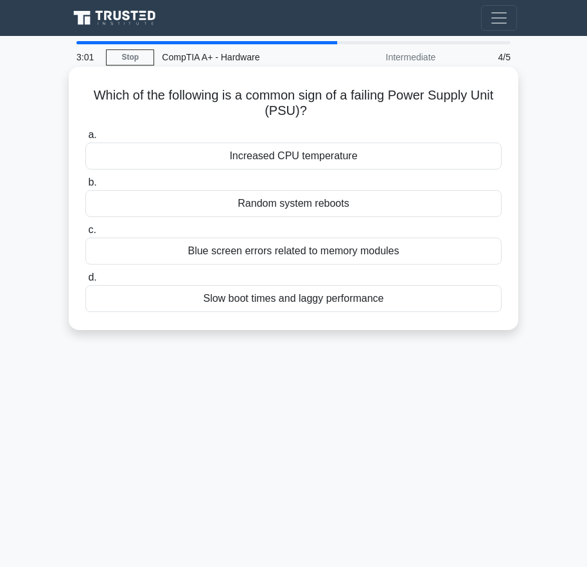
drag, startPoint x: 85, startPoint y: 92, endPoint x: 410, endPoint y: 311, distance: 391.3
click at [410, 311] on div "Which of the following is a common sign of a failing Power Supply Unit (PSU)? .…" at bounding box center [293, 198] width 439 height 253
copy div "Which of the following is a common sign of a failing Power Supply Unit (PSU)? .…"
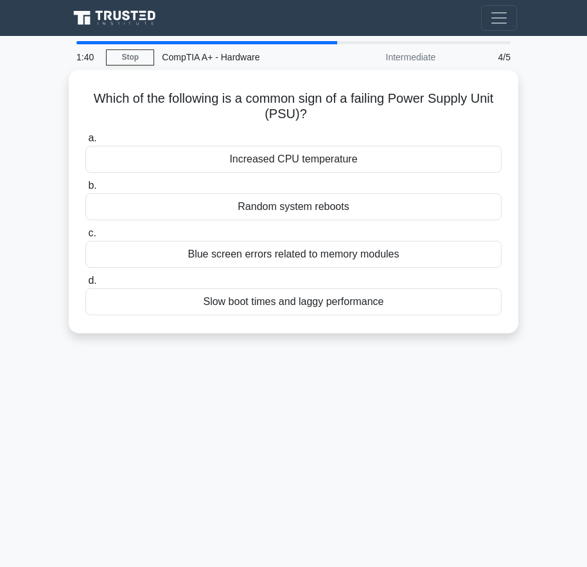
click at [399, 410] on div "1:40 Stop CompTIA A+ - Hardware Intermediate 4/5 Which of the following is a co…" at bounding box center [293, 362] width 462 height 642
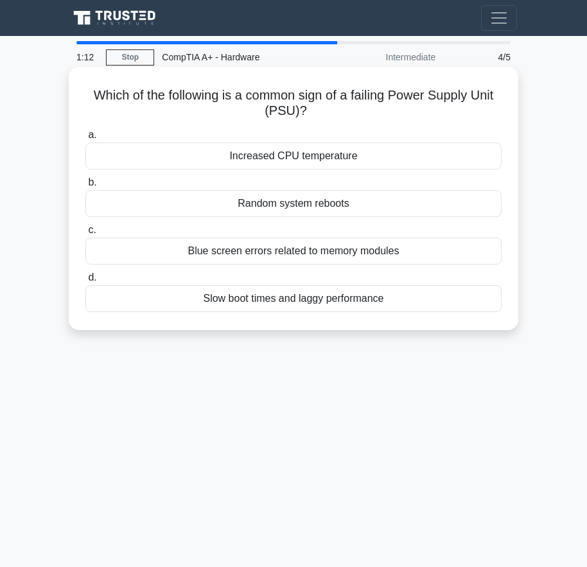
click at [344, 209] on div "Random system reboots" at bounding box center [293, 203] width 416 height 27
click at [85, 187] on input "b. Random system reboots" at bounding box center [85, 182] width 0 height 8
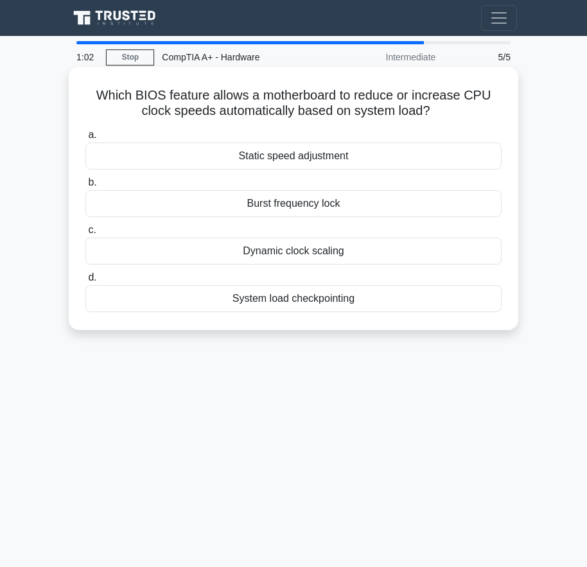
drag, startPoint x: 89, startPoint y: 92, endPoint x: 385, endPoint y: 320, distance: 374.0
click at [385, 320] on div "Which BIOS feature allows a motherboard to reduce or increase CPU clock speeds …" at bounding box center [293, 198] width 439 height 253
copy div "Which BIOS feature allows a motherboard to reduce or increase CPU clock speeds …"
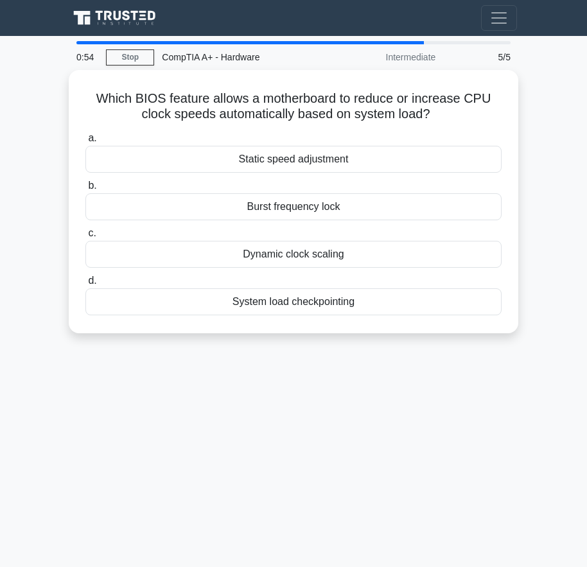
click at [371, 395] on div "0:54 Stop CompTIA A+ - Hardware Intermediate 5/5 Which BIOS feature allows a mo…" at bounding box center [293, 362] width 462 height 642
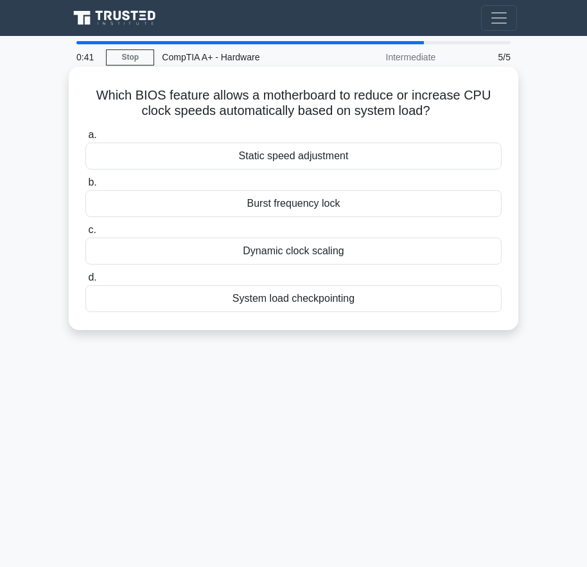
click at [321, 255] on div "Dynamic clock scaling" at bounding box center [293, 251] width 416 height 27
click at [85, 234] on input "c. Dynamic clock scaling" at bounding box center [85, 230] width 0 height 8
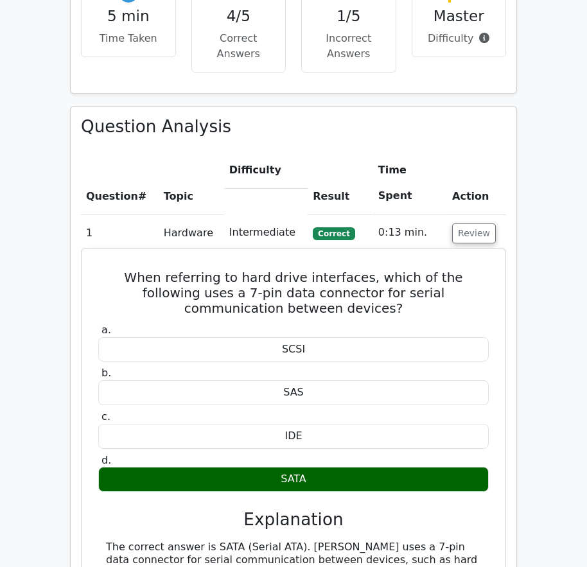
scroll to position [770, 0]
